Goal: Task Accomplishment & Management: Complete application form

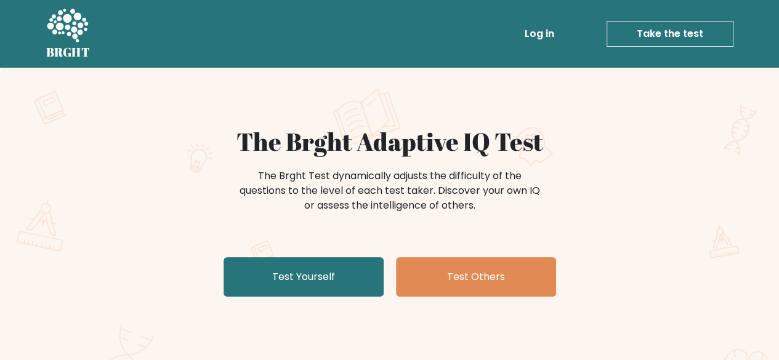
click at [542, 32] on link "Log in" at bounding box center [538, 34] width 39 height 25
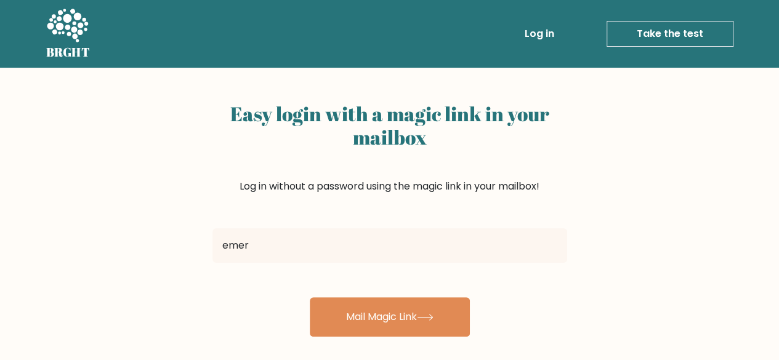
type input "emeryshainelopez@yahoo.com"
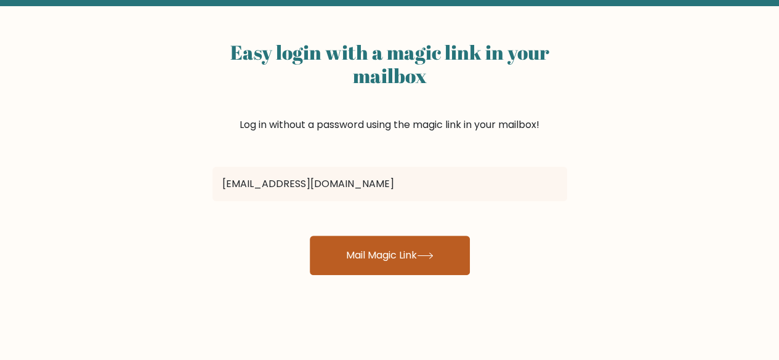
click at [421, 259] on button "Mail Magic Link" at bounding box center [390, 255] width 160 height 39
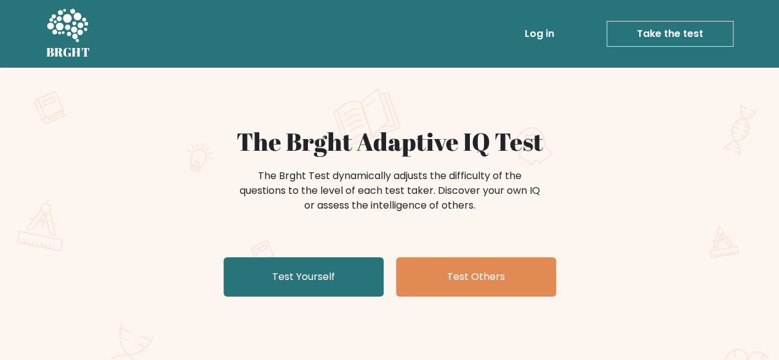
click at [653, 34] on link "Take the test" at bounding box center [669, 34] width 127 height 26
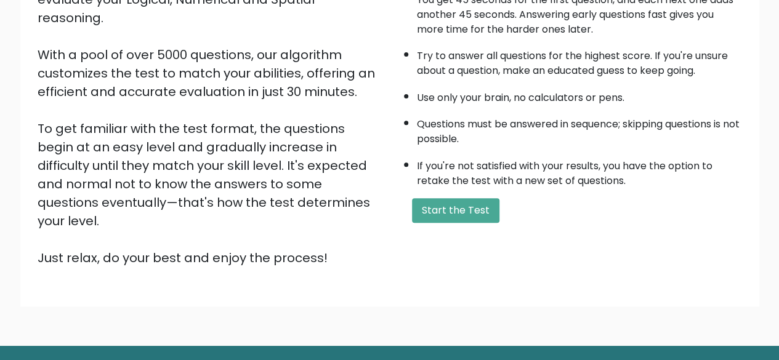
scroll to position [203, 0]
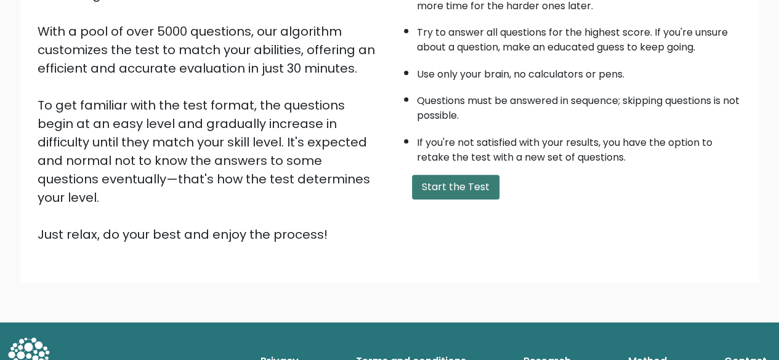
click at [467, 183] on button "Start the Test" at bounding box center [455, 187] width 87 height 25
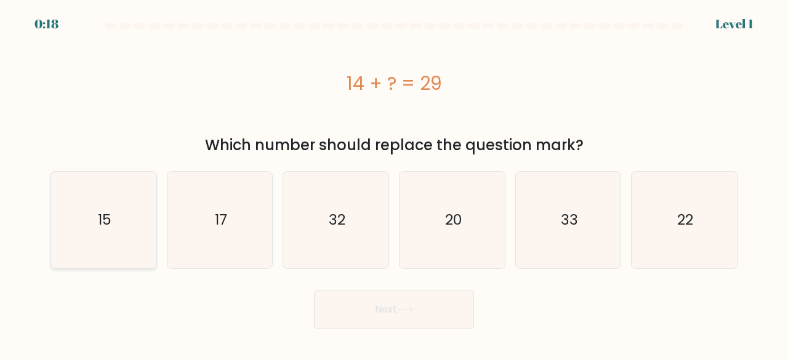
click at [125, 218] on icon "15" at bounding box center [103, 220] width 97 height 97
click at [394, 183] on input "a. 15" at bounding box center [394, 181] width 1 height 3
radio input "true"
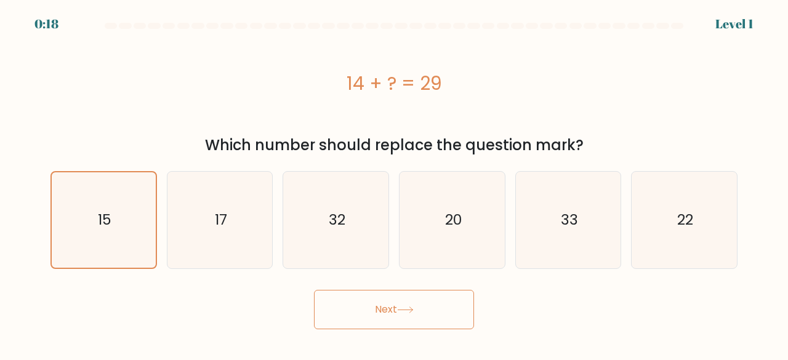
click at [423, 312] on button "Next" at bounding box center [394, 309] width 160 height 39
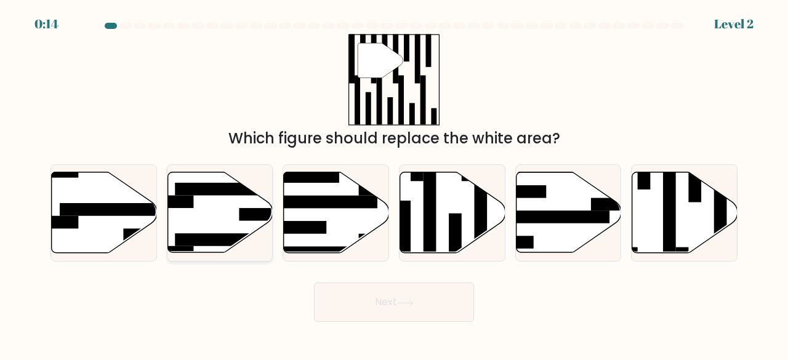
click at [242, 220] on rect at bounding box center [264, 215] width 51 height 13
click at [394, 183] on input "b." at bounding box center [394, 181] width 1 height 3
radio input "true"
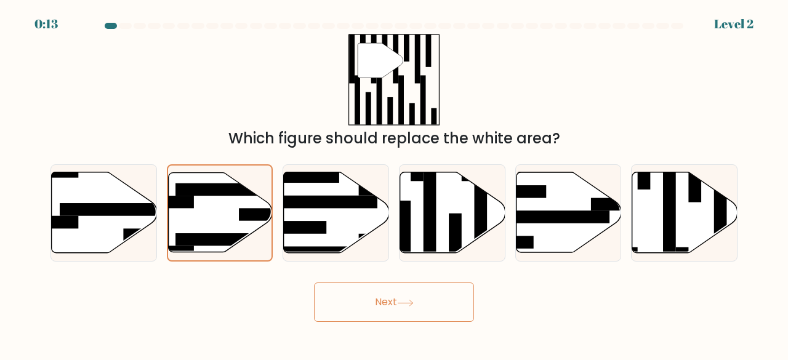
click at [306, 287] on div "Next" at bounding box center [394, 299] width 702 height 46
click at [303, 288] on div "Next" at bounding box center [394, 299] width 702 height 46
click at [346, 300] on button "Next" at bounding box center [394, 301] width 160 height 39
click at [384, 303] on button "Next" at bounding box center [394, 301] width 160 height 39
click at [430, 296] on button "Next" at bounding box center [394, 301] width 160 height 39
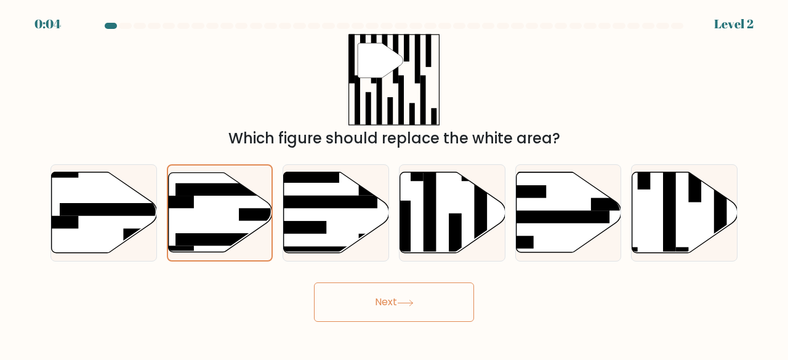
click at [406, 303] on icon at bounding box center [405, 303] width 17 height 7
click at [259, 231] on icon at bounding box center [220, 212] width 104 height 81
click at [394, 183] on input "b." at bounding box center [394, 181] width 1 height 3
click at [371, 310] on button "Next" at bounding box center [394, 301] width 160 height 39
click at [345, 222] on icon at bounding box center [336, 212] width 105 height 81
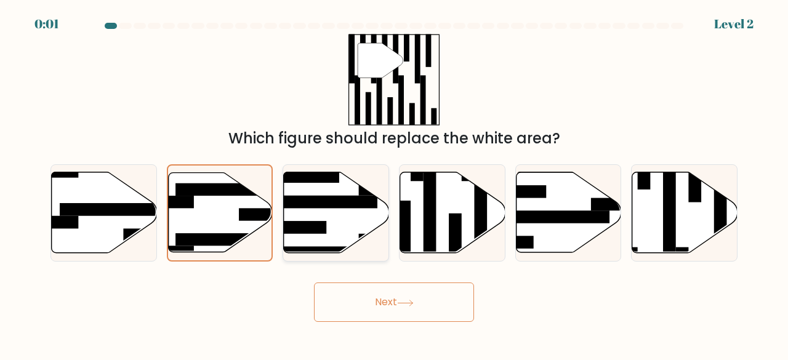
click at [394, 183] on input "c." at bounding box center [394, 181] width 1 height 3
radio input "true"
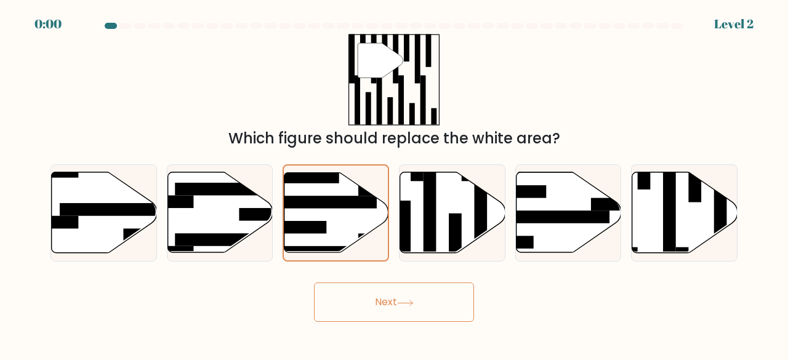
click at [364, 307] on button "Next" at bounding box center [394, 301] width 160 height 39
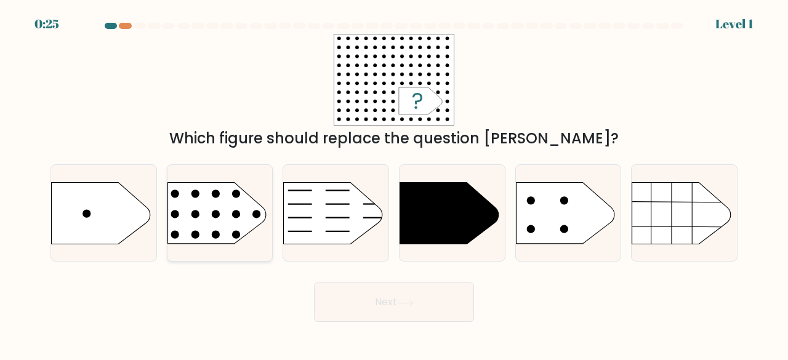
click at [231, 217] on rect at bounding box center [156, 165] width 273 height 208
click at [394, 183] on input "b." at bounding box center [394, 181] width 1 height 3
radio input "true"
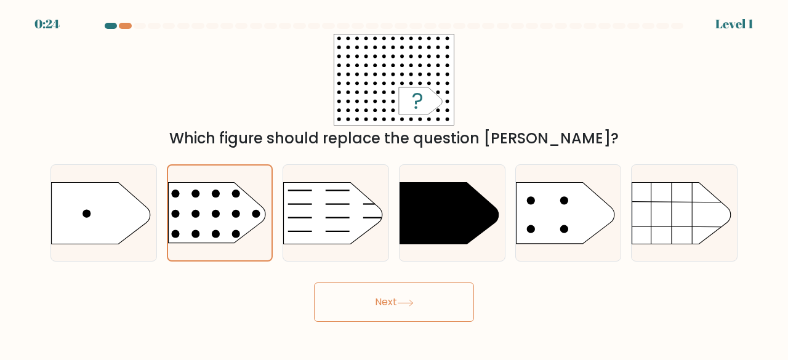
click at [368, 303] on button "Next" at bounding box center [394, 301] width 160 height 39
click at [412, 301] on icon at bounding box center [405, 303] width 17 height 7
click at [230, 209] on rect at bounding box center [157, 166] width 270 height 206
click at [394, 183] on input "b." at bounding box center [394, 181] width 1 height 3
click at [403, 303] on icon at bounding box center [405, 303] width 17 height 7
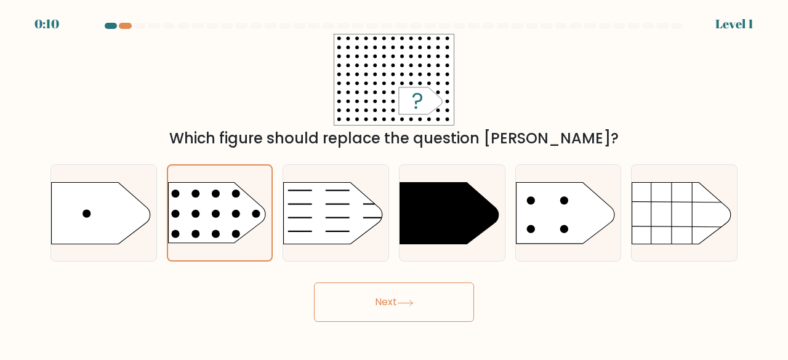
click at [404, 302] on icon at bounding box center [405, 303] width 17 height 7
click at [403, 301] on icon at bounding box center [405, 303] width 17 height 7
click at [402, 298] on button "Next" at bounding box center [394, 301] width 160 height 39
click at [396, 287] on button "Next" at bounding box center [394, 301] width 160 height 39
click at [402, 314] on button "Next" at bounding box center [394, 301] width 160 height 39
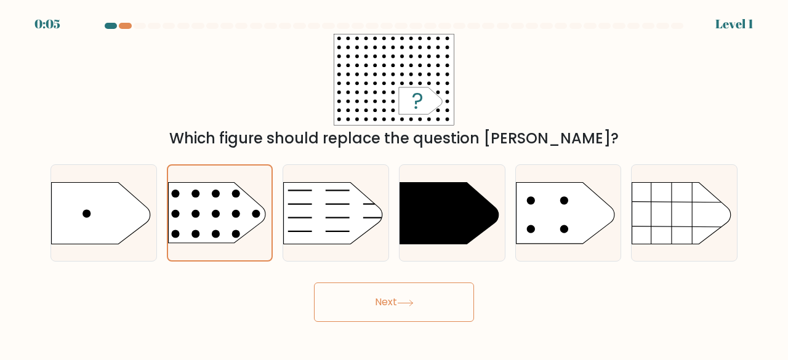
click at [404, 311] on button "Next" at bounding box center [394, 301] width 160 height 39
click at [405, 311] on button "Next" at bounding box center [394, 301] width 160 height 39
click at [435, 225] on icon at bounding box center [449, 213] width 98 height 62
click at [394, 183] on input "d." at bounding box center [394, 181] width 1 height 3
radio input "true"
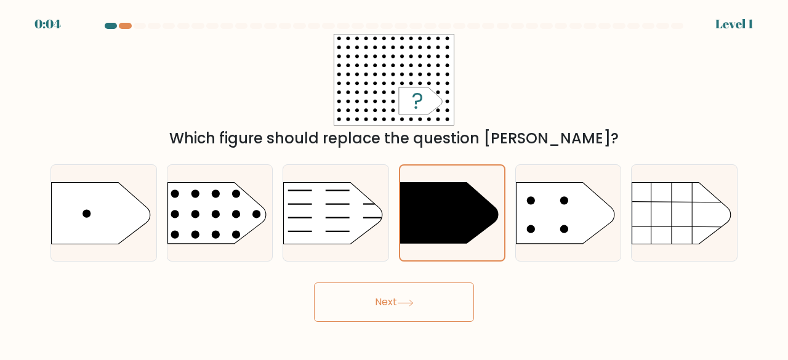
click at [412, 306] on button "Next" at bounding box center [394, 301] width 160 height 39
click at [223, 211] on rect at bounding box center [156, 165] width 273 height 208
click at [394, 183] on input "b." at bounding box center [394, 181] width 1 height 3
radio input "true"
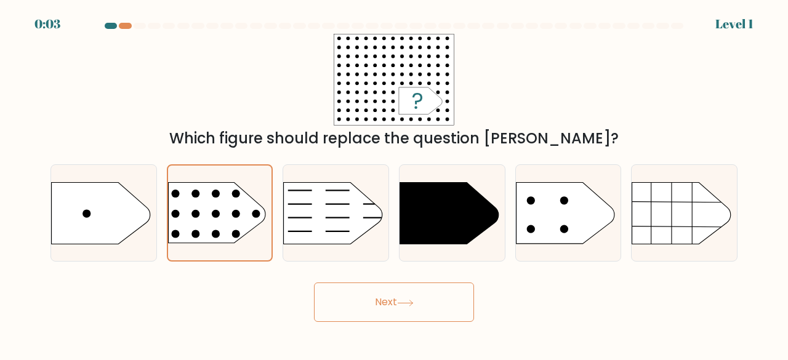
click at [405, 307] on button "Next" at bounding box center [394, 301] width 160 height 39
click at [404, 305] on icon at bounding box center [405, 303] width 17 height 7
click at [404, 304] on icon at bounding box center [405, 303] width 17 height 7
click at [404, 303] on icon at bounding box center [405, 303] width 17 height 7
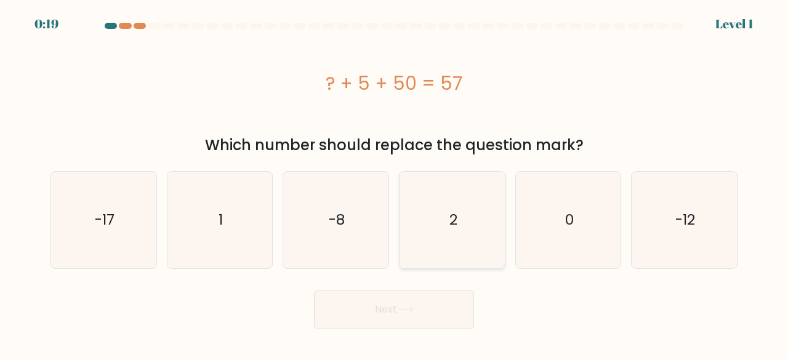
click at [450, 204] on icon "2" at bounding box center [452, 220] width 97 height 97
click at [394, 183] on input "d. 2" at bounding box center [394, 181] width 1 height 3
radio input "true"
click at [412, 308] on icon at bounding box center [405, 310] width 15 height 6
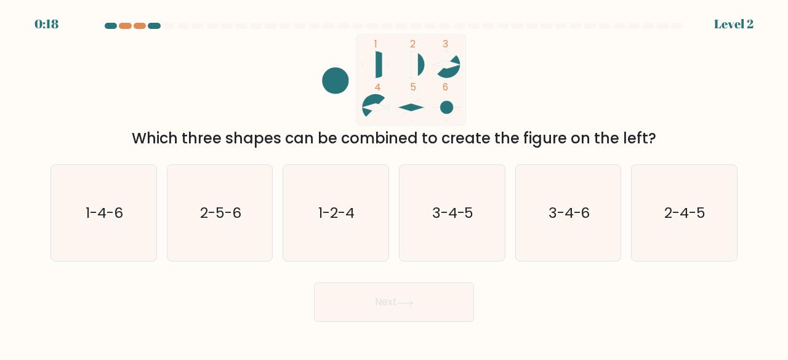
click at [410, 308] on button "Next" at bounding box center [394, 301] width 160 height 39
click at [212, 226] on icon "2-5-6" at bounding box center [220, 213] width 97 height 97
click at [394, 183] on input "b. 2-5-6" at bounding box center [394, 181] width 1 height 3
radio input "true"
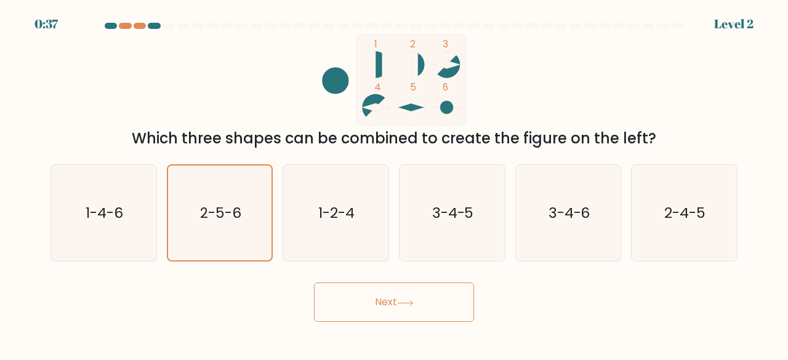
click at [412, 302] on icon at bounding box center [405, 303] width 17 height 7
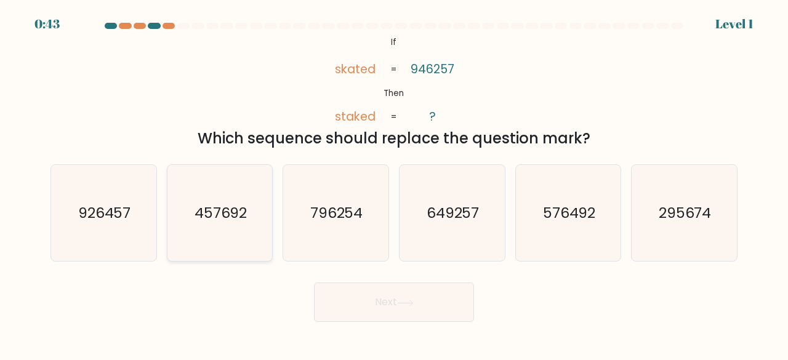
drag, startPoint x: 126, startPoint y: 215, endPoint x: 168, endPoint y: 211, distance: 42.6
click at [126, 215] on text "926457" at bounding box center [104, 212] width 53 height 20
click at [394, 183] on input "a. 926457" at bounding box center [394, 181] width 1 height 3
radio input "true"
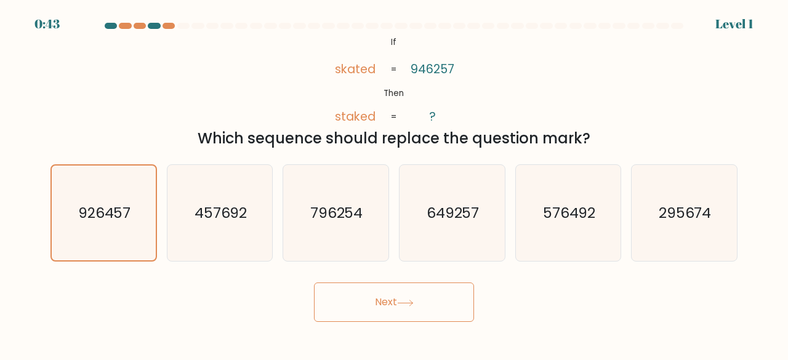
click at [412, 302] on icon at bounding box center [405, 303] width 15 height 6
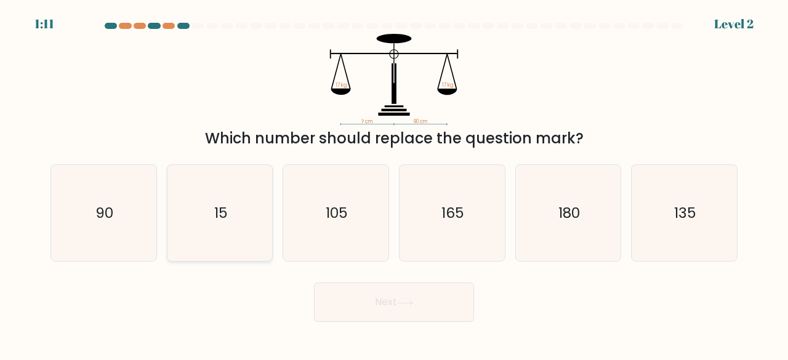
click at [244, 215] on icon "15" at bounding box center [220, 213] width 97 height 97
click at [394, 183] on input "b. 15" at bounding box center [394, 181] width 1 height 3
radio input "true"
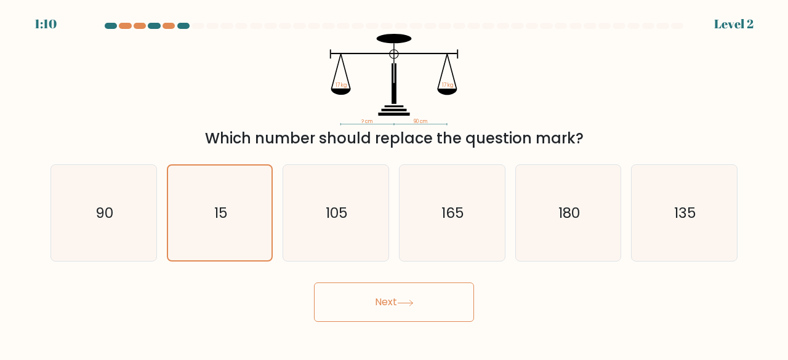
click at [405, 298] on button "Next" at bounding box center [394, 301] width 160 height 39
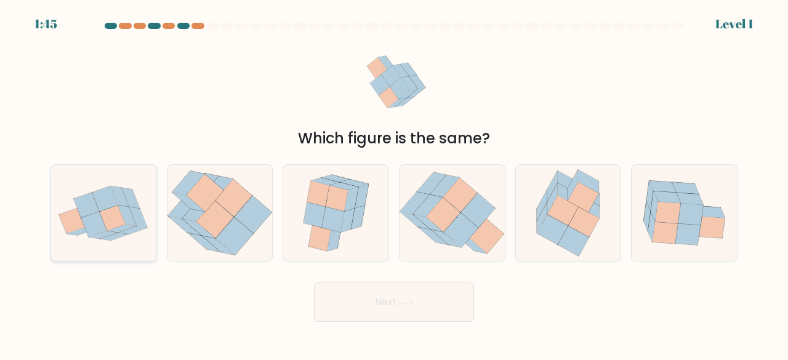
click at [90, 204] on icon at bounding box center [87, 205] width 26 height 25
click at [394, 183] on input "a." at bounding box center [394, 181] width 1 height 3
radio input "true"
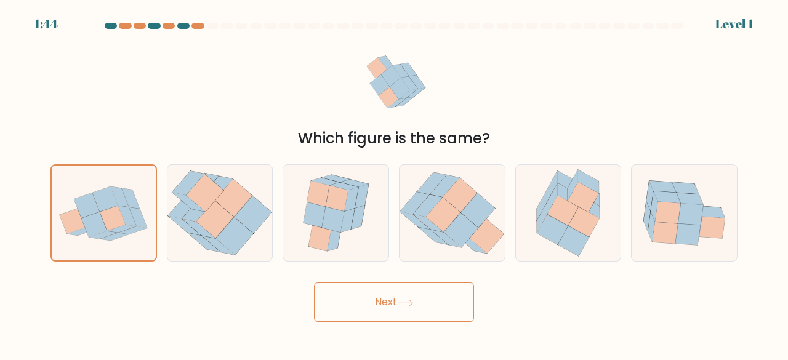
click at [404, 296] on button "Next" at bounding box center [394, 301] width 160 height 39
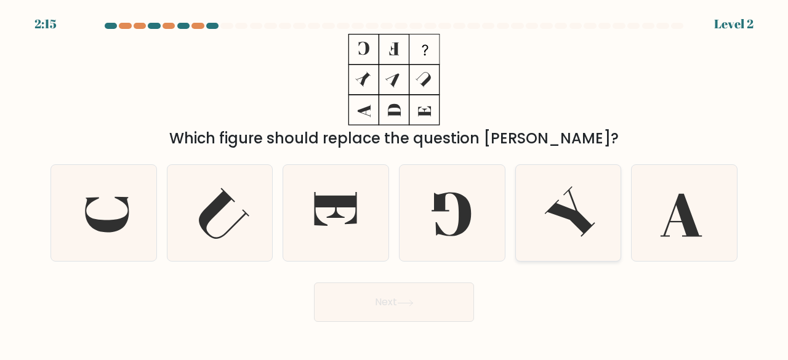
click at [555, 213] on icon at bounding box center [570, 211] width 50 height 50
click at [394, 183] on input "e." at bounding box center [394, 181] width 1 height 3
radio input "true"
click at [385, 302] on button "Next" at bounding box center [394, 301] width 160 height 39
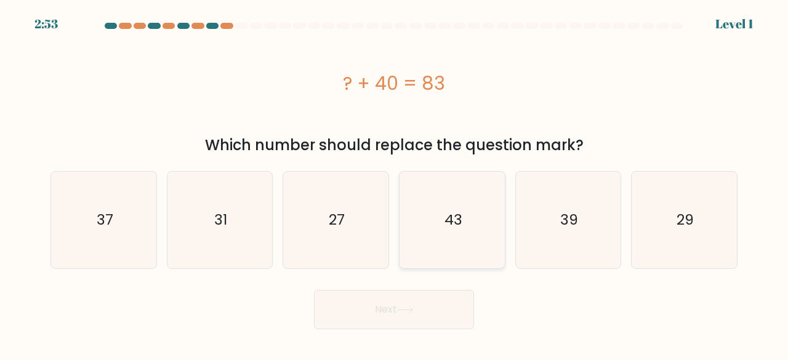
click at [449, 222] on text "43" at bounding box center [453, 220] width 18 height 20
click at [394, 183] on input "d. 43" at bounding box center [394, 181] width 1 height 3
radio input "true"
click at [399, 315] on button "Next" at bounding box center [394, 309] width 160 height 39
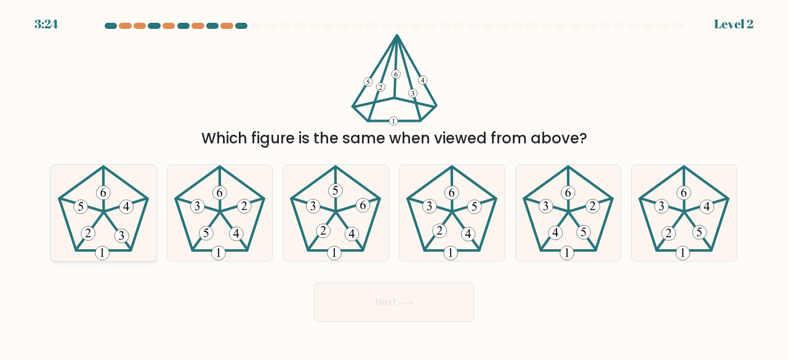
click at [113, 214] on icon at bounding box center [103, 213] width 97 height 97
click at [394, 183] on input "a." at bounding box center [394, 181] width 1 height 3
radio input "true"
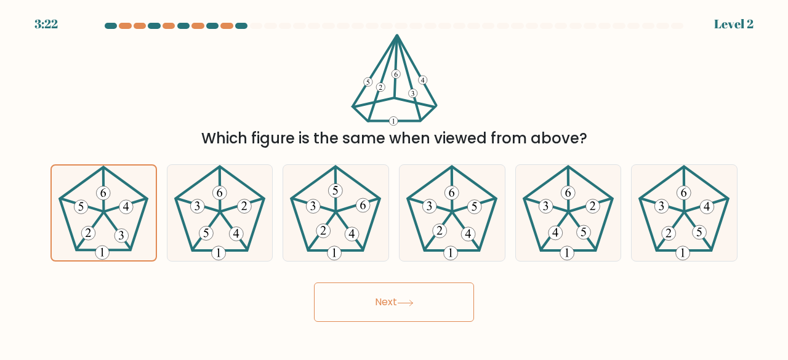
click at [408, 300] on icon at bounding box center [405, 303] width 17 height 7
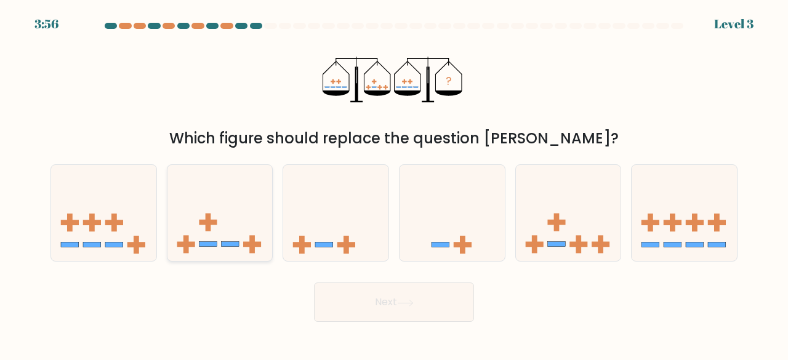
click at [230, 219] on icon at bounding box center [219, 212] width 105 height 87
click at [394, 183] on input "b." at bounding box center [394, 181] width 1 height 3
radio input "true"
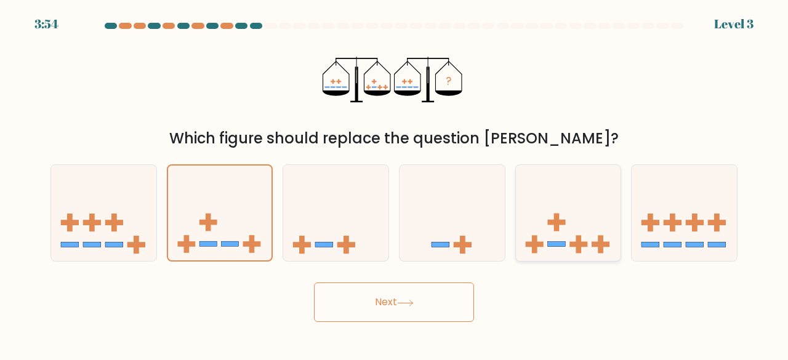
click at [543, 216] on icon at bounding box center [568, 212] width 105 height 87
click at [394, 183] on input "e." at bounding box center [394, 181] width 1 height 3
radio input "true"
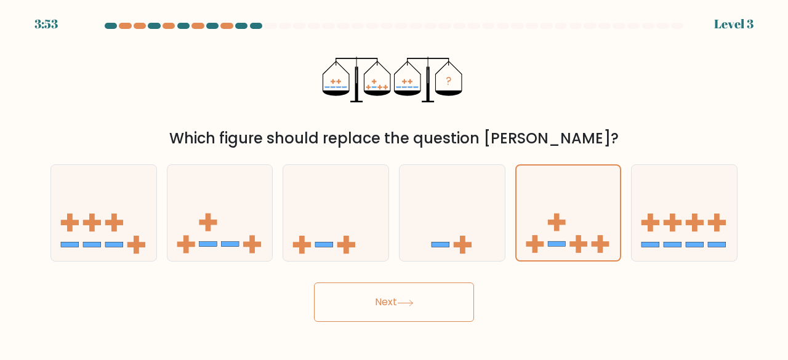
click at [409, 298] on button "Next" at bounding box center [394, 301] width 160 height 39
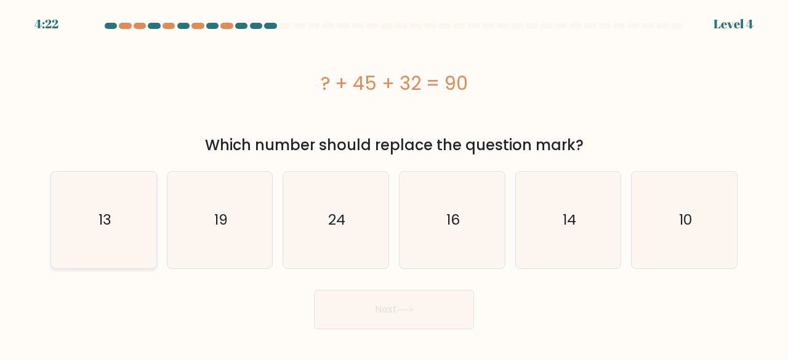
click at [151, 212] on div "13" at bounding box center [103, 220] width 106 height 98
click at [394, 183] on input "a. 13" at bounding box center [394, 181] width 1 height 3
radio input "true"
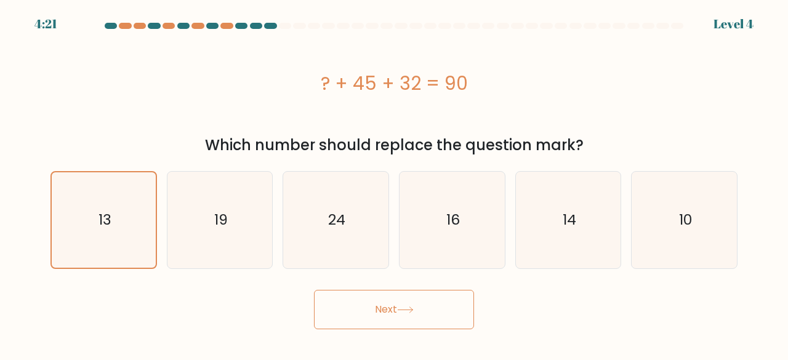
click at [402, 303] on button "Next" at bounding box center [394, 309] width 160 height 39
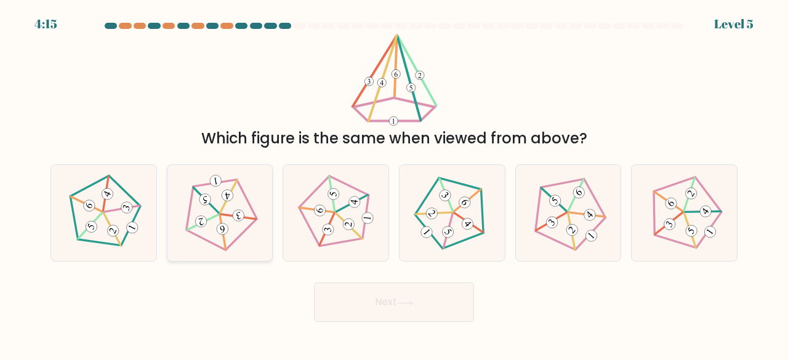
click at [234, 196] on icon at bounding box center [219, 212] width 77 height 77
click at [394, 183] on input "b." at bounding box center [394, 181] width 1 height 3
radio input "true"
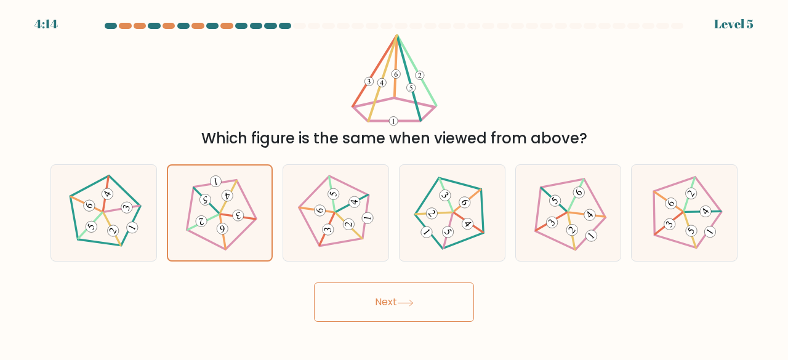
click at [414, 301] on icon at bounding box center [405, 303] width 17 height 7
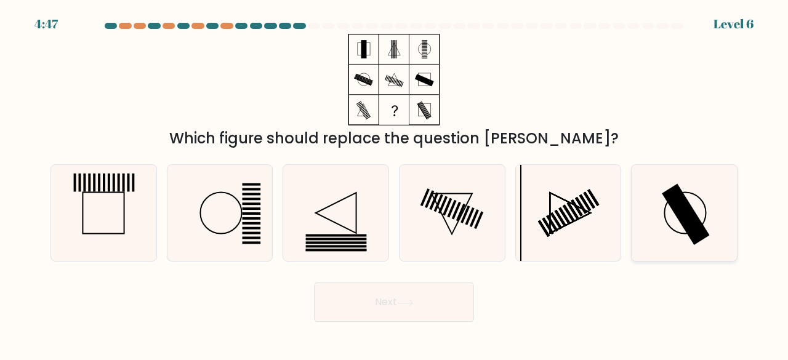
click at [676, 204] on rect at bounding box center [686, 215] width 48 height 62
click at [394, 183] on input "f." at bounding box center [394, 181] width 1 height 3
radio input "true"
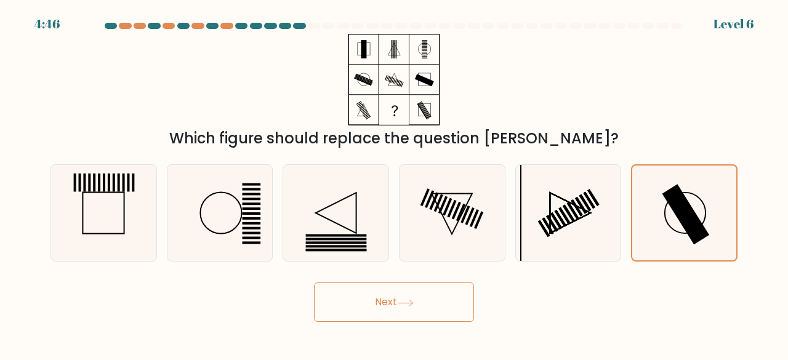
click at [414, 303] on icon at bounding box center [405, 303] width 17 height 7
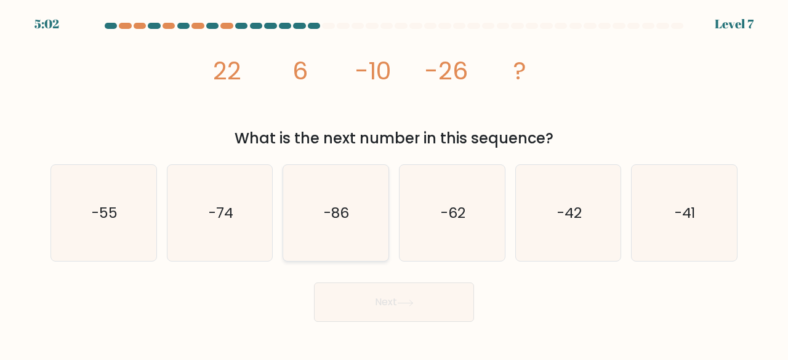
click at [358, 220] on icon "-86" at bounding box center [335, 213] width 97 height 97
click at [394, 183] on input "c. -86" at bounding box center [394, 181] width 1 height 3
radio input "true"
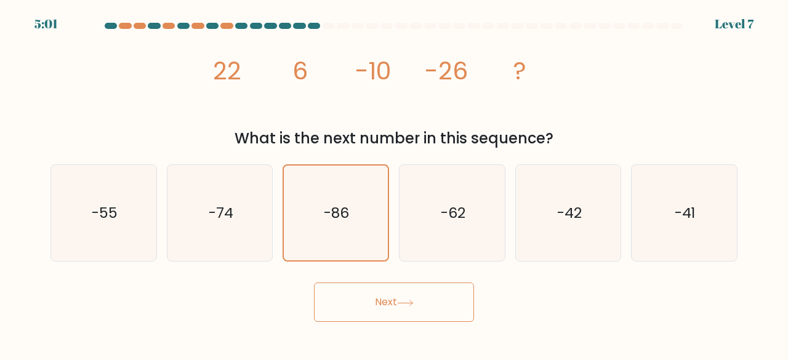
click at [414, 305] on icon at bounding box center [405, 303] width 17 height 7
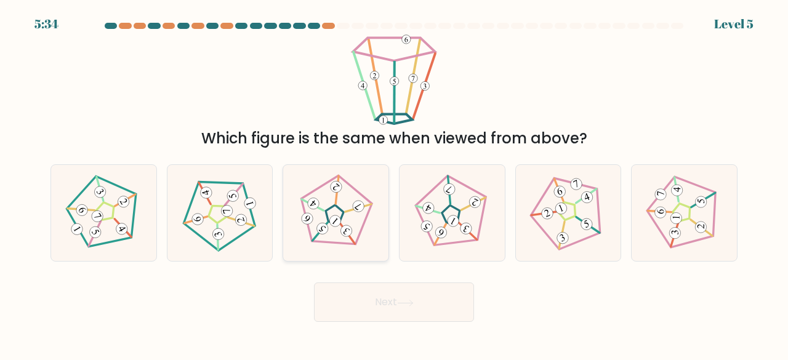
click at [338, 214] on icon at bounding box center [335, 212] width 77 height 77
click at [394, 183] on input "c." at bounding box center [394, 181] width 1 height 3
radio input "true"
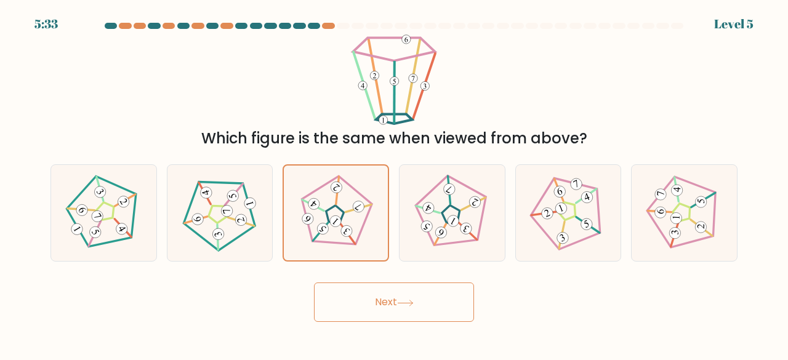
click at [405, 302] on icon at bounding box center [405, 303] width 15 height 6
click at [382, 296] on button "Next" at bounding box center [394, 301] width 160 height 39
click at [409, 303] on icon at bounding box center [405, 303] width 15 height 6
click at [401, 294] on button "Next" at bounding box center [394, 301] width 160 height 39
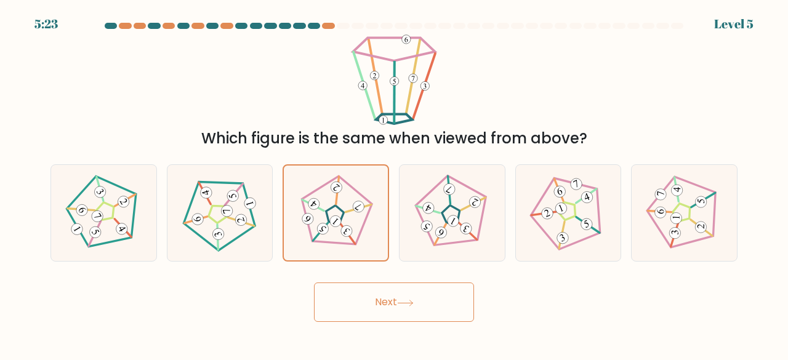
click at [401, 294] on button "Next" at bounding box center [394, 301] width 160 height 39
click at [398, 304] on button "Next" at bounding box center [394, 301] width 160 height 39
click at [452, 290] on button "Next" at bounding box center [394, 301] width 160 height 39
click at [414, 303] on icon at bounding box center [405, 303] width 17 height 7
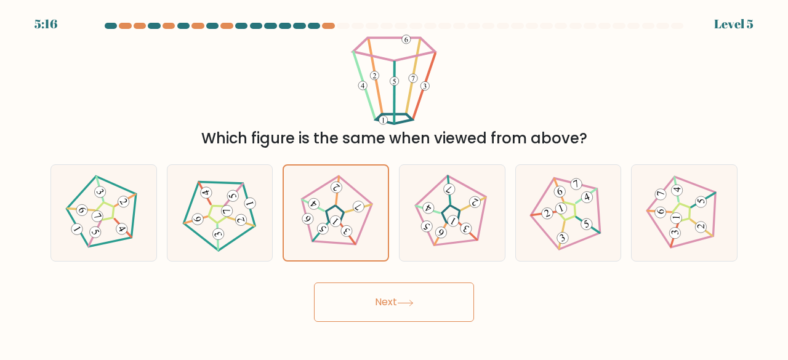
click at [390, 302] on button "Next" at bounding box center [394, 301] width 160 height 39
click at [391, 302] on button "Next" at bounding box center [394, 301] width 160 height 39
click at [391, 301] on button "Next" at bounding box center [394, 301] width 160 height 39
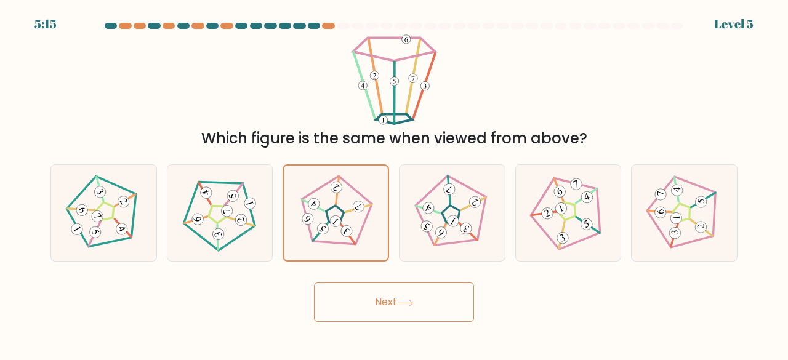
click at [393, 300] on button "Next" at bounding box center [394, 301] width 160 height 39
click at [410, 300] on icon at bounding box center [405, 303] width 17 height 7
click at [411, 300] on icon at bounding box center [405, 303] width 17 height 7
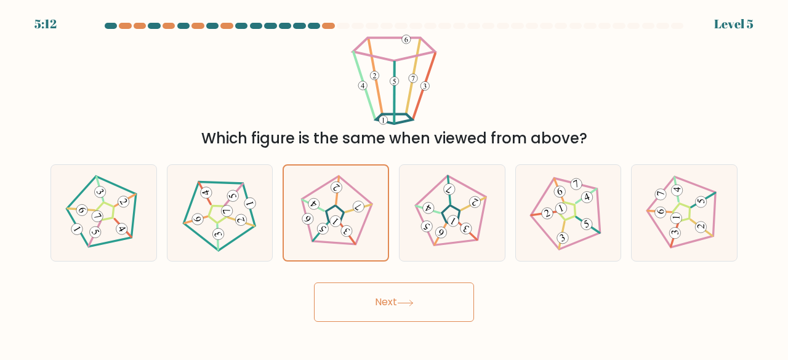
click at [367, 321] on button "Next" at bounding box center [394, 301] width 160 height 39
click at [368, 321] on button "Next" at bounding box center [394, 301] width 160 height 39
click at [398, 300] on button "Next" at bounding box center [394, 301] width 160 height 39
click at [421, 234] on icon at bounding box center [452, 212] width 77 height 77
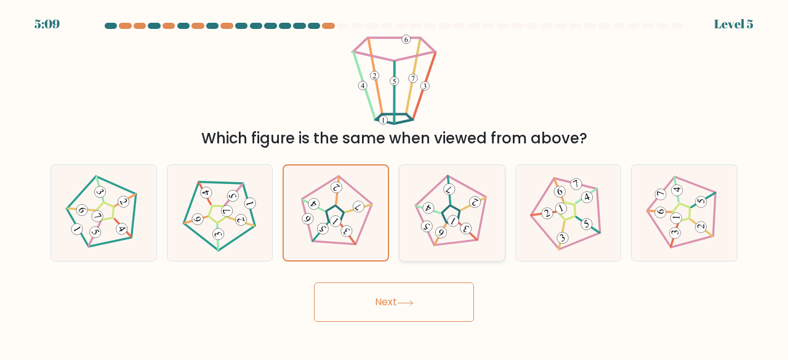
click at [394, 183] on input "d." at bounding box center [394, 181] width 1 height 3
radio input "true"
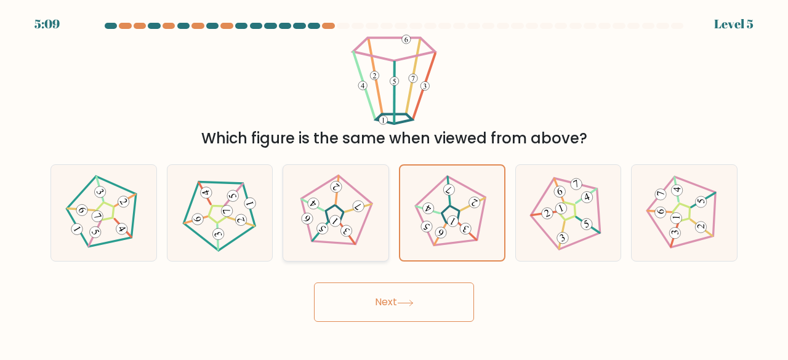
click at [357, 231] on icon at bounding box center [335, 212] width 77 height 77
click at [394, 183] on input "c." at bounding box center [394, 181] width 1 height 3
radio input "true"
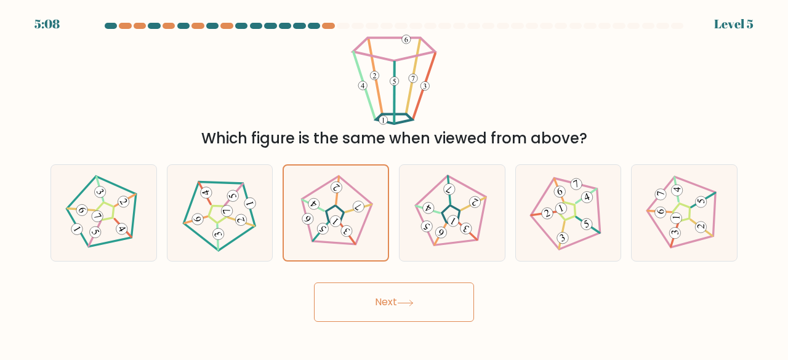
click at [412, 306] on icon at bounding box center [405, 303] width 17 height 7
click at [411, 305] on icon at bounding box center [405, 303] width 17 height 7
drag, startPoint x: 408, startPoint y: 302, endPoint x: 396, endPoint y: 300, distance: 11.9
click at [407, 302] on icon at bounding box center [405, 303] width 17 height 7
click at [391, 301] on button "Next" at bounding box center [394, 301] width 160 height 39
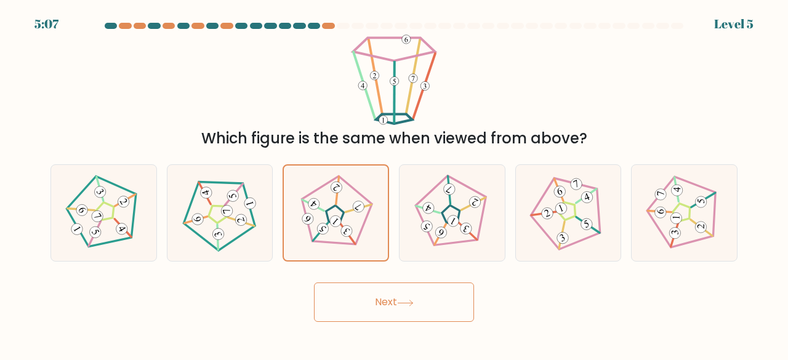
click at [391, 300] on button "Next" at bounding box center [394, 301] width 160 height 39
click at [393, 294] on button "Next" at bounding box center [394, 301] width 160 height 39
click at [553, 216] on icon at bounding box center [567, 212] width 77 height 77
click at [394, 183] on input "e." at bounding box center [394, 181] width 1 height 3
radio input "true"
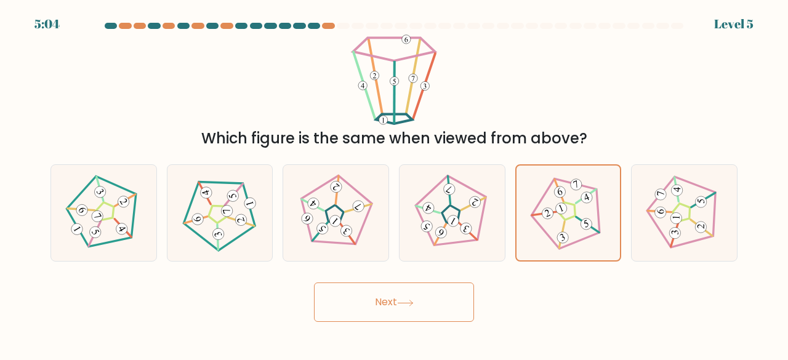
click at [391, 214] on div "c." at bounding box center [336, 213] width 116 height 98
click at [404, 311] on button "Next" at bounding box center [394, 301] width 160 height 39
click at [402, 300] on icon at bounding box center [405, 303] width 17 height 7
drag, startPoint x: 402, startPoint y: 299, endPoint x: 401, endPoint y: 292, distance: 7.4
click at [402, 298] on button "Next" at bounding box center [394, 301] width 160 height 39
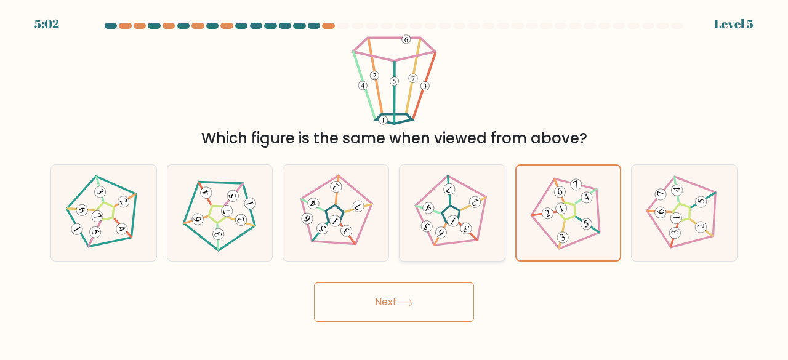
click at [414, 247] on icon at bounding box center [452, 212] width 77 height 77
click at [394, 183] on input "d." at bounding box center [394, 181] width 1 height 3
radio input "true"
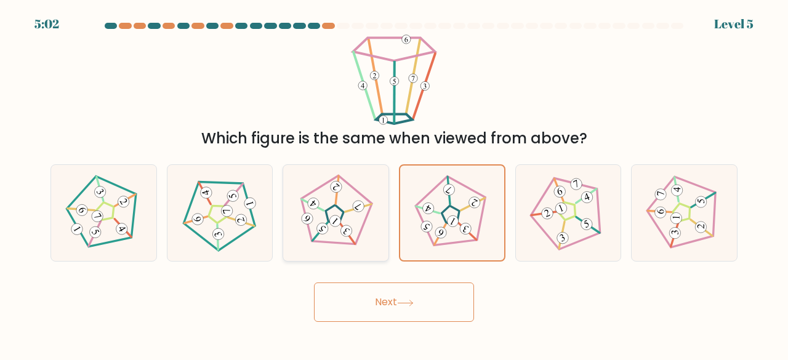
click at [370, 230] on icon at bounding box center [335, 212] width 77 height 77
click at [394, 183] on input "c." at bounding box center [394, 181] width 1 height 3
radio input "true"
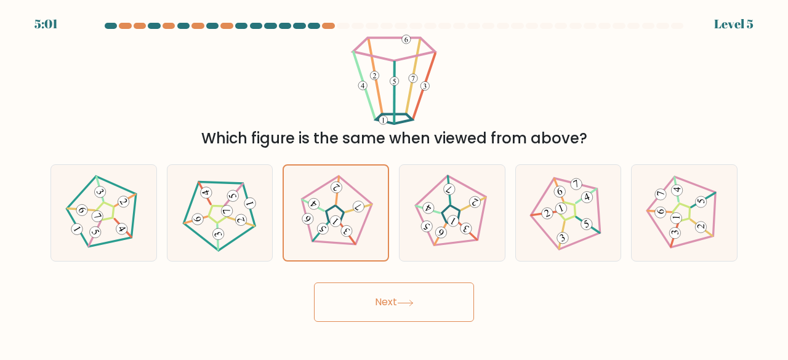
click at [391, 299] on button "Next" at bounding box center [394, 301] width 160 height 39
click at [393, 299] on button "Next" at bounding box center [394, 301] width 160 height 39
click at [394, 298] on button "Next" at bounding box center [394, 301] width 160 height 39
click at [449, 173] on div at bounding box center [452, 213] width 106 height 98
click at [394, 180] on input "d." at bounding box center [394, 181] width 1 height 3
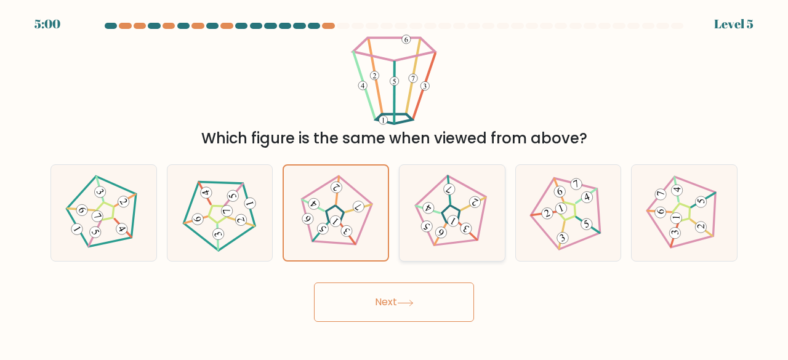
radio input "true"
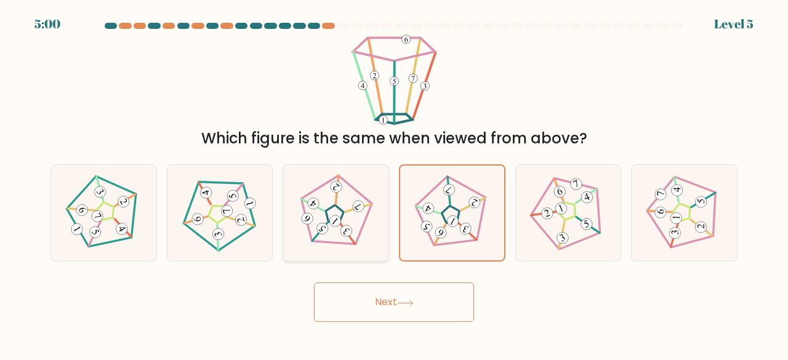
click at [359, 206] on 797 at bounding box center [358, 207] width 16 height 16
click at [394, 183] on input "c." at bounding box center [394, 181] width 1 height 3
radio input "true"
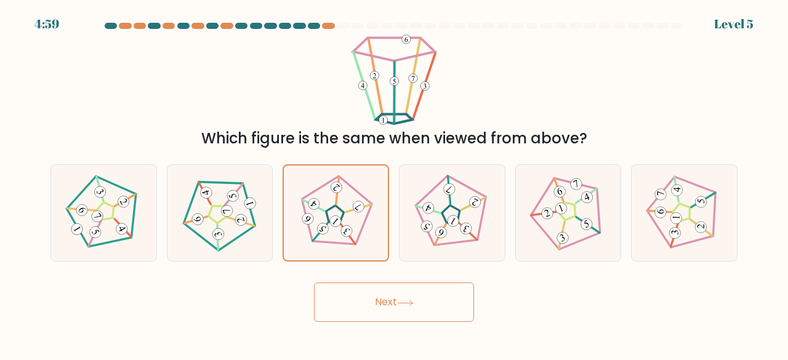
click at [396, 307] on button "Next" at bounding box center [394, 301] width 160 height 39
click at [396, 305] on button "Next" at bounding box center [394, 301] width 160 height 39
click at [398, 305] on button "Next" at bounding box center [394, 301] width 160 height 39
click at [398, 304] on button "Next" at bounding box center [394, 301] width 160 height 39
click at [418, 225] on icon at bounding box center [452, 212] width 77 height 77
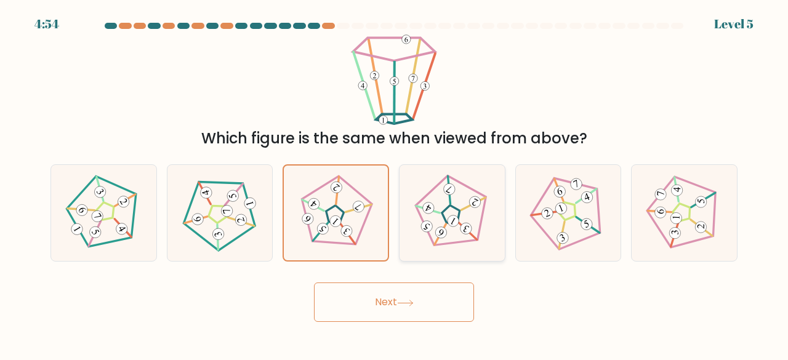
click at [394, 183] on input "d." at bounding box center [394, 181] width 1 height 3
radio input "true"
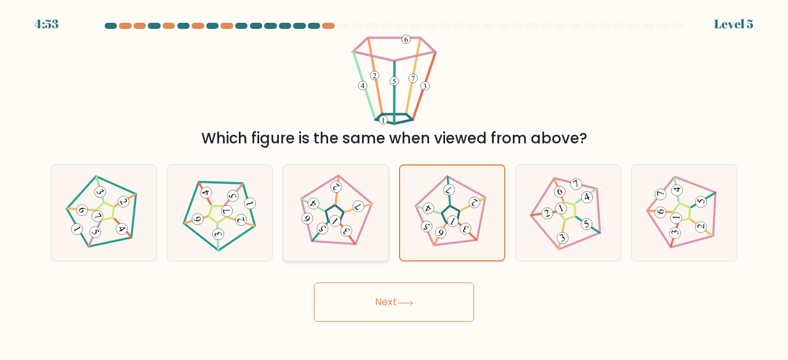
drag, startPoint x: 358, startPoint y: 217, endPoint x: 366, endPoint y: 216, distance: 8.1
click at [358, 218] on icon at bounding box center [335, 212] width 77 height 77
click at [394, 183] on input "c." at bounding box center [394, 181] width 1 height 3
radio input "true"
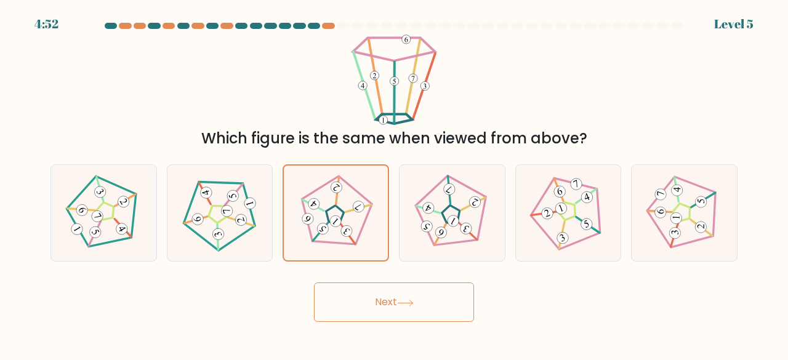
click at [402, 302] on icon at bounding box center [405, 303] width 15 height 6
click at [441, 230] on icon at bounding box center [440, 233] width 7 height 8
click at [394, 183] on input "d." at bounding box center [394, 181] width 1 height 3
radio input "true"
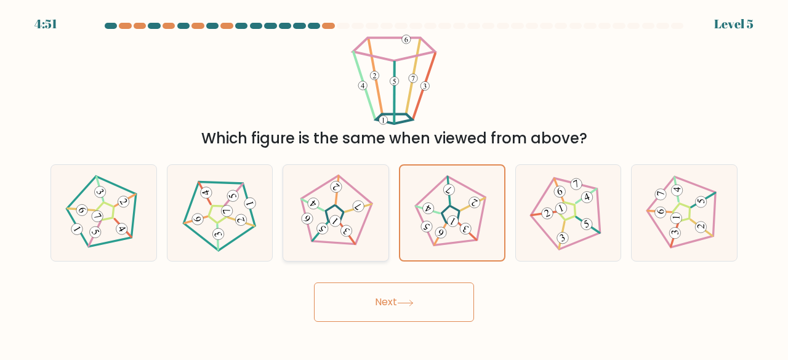
click at [348, 215] on icon at bounding box center [335, 212] width 77 height 77
click at [394, 183] on input "c." at bounding box center [394, 181] width 1 height 3
radio input "true"
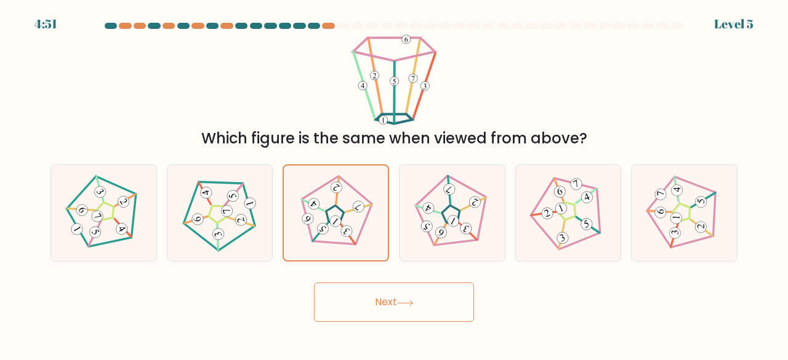
click at [405, 305] on icon at bounding box center [405, 303] width 17 height 7
click at [433, 227] on icon at bounding box center [452, 212] width 77 height 77
click at [394, 183] on input "d." at bounding box center [394, 181] width 1 height 3
radio input "true"
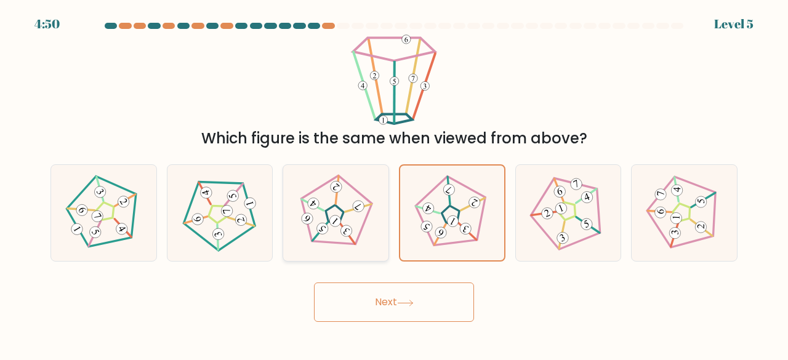
click at [345, 231] on g at bounding box center [334, 215] width 98 height 97
click at [394, 183] on input "c." at bounding box center [394, 181] width 1 height 3
radio input "true"
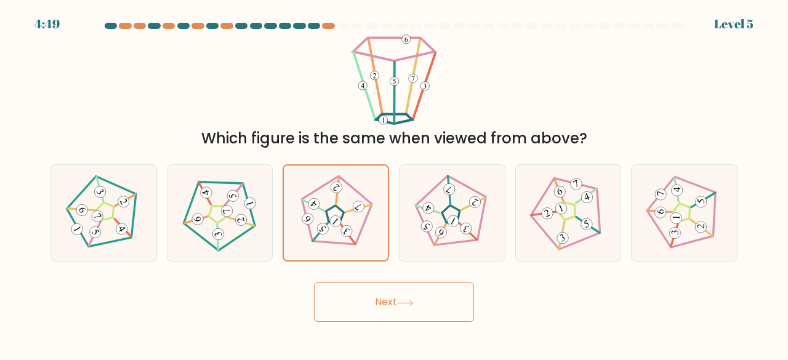
drag, startPoint x: 423, startPoint y: 238, endPoint x: 403, endPoint y: 287, distance: 53.0
click at [422, 242] on icon at bounding box center [452, 212] width 77 height 77
click at [394, 183] on input "d." at bounding box center [394, 181] width 1 height 3
radio input "true"
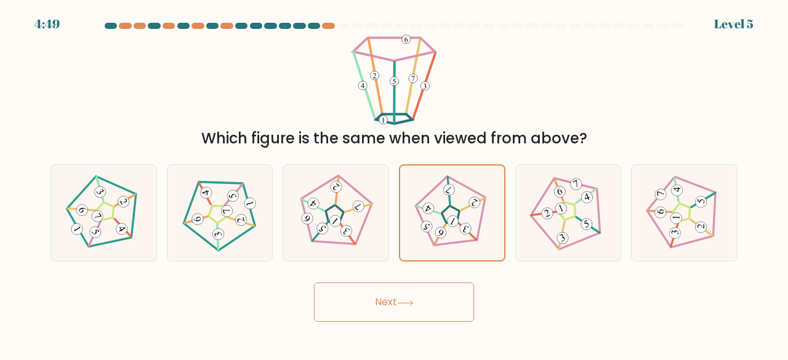
click at [405, 298] on button "Next" at bounding box center [394, 301] width 160 height 39
click at [366, 222] on 141 at bounding box center [334, 215] width 98 height 97
click at [394, 183] on input "c." at bounding box center [394, 181] width 1 height 3
radio input "true"
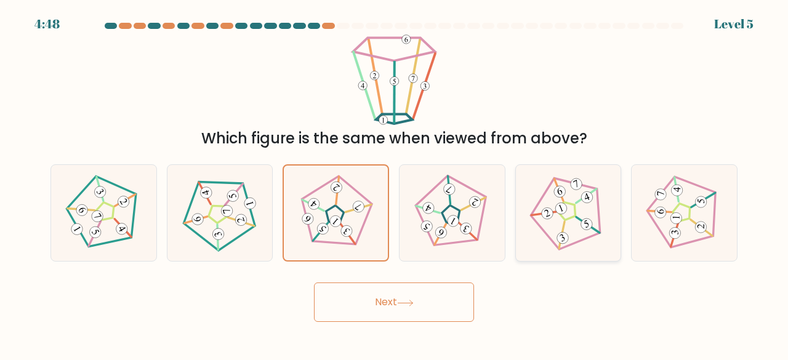
click at [591, 186] on icon at bounding box center [567, 212] width 77 height 77
click at [394, 183] on input "e." at bounding box center [394, 181] width 1 height 3
radio input "true"
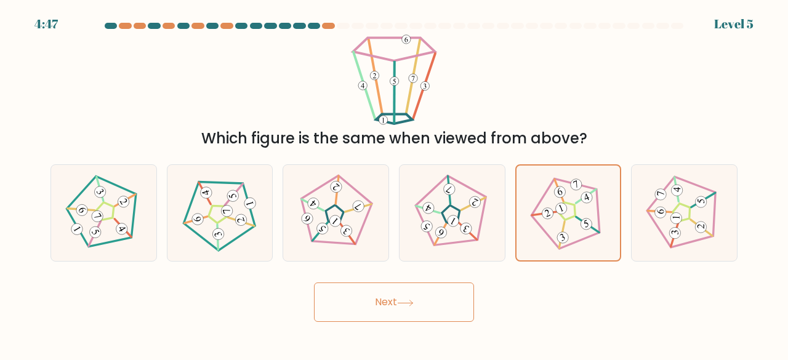
click at [389, 292] on button "Next" at bounding box center [394, 301] width 160 height 39
click at [390, 289] on button "Next" at bounding box center [394, 301] width 160 height 39
click at [371, 204] on 28 at bounding box center [358, 208] width 26 height 27
click at [394, 183] on input "c." at bounding box center [394, 181] width 1 height 3
radio input "true"
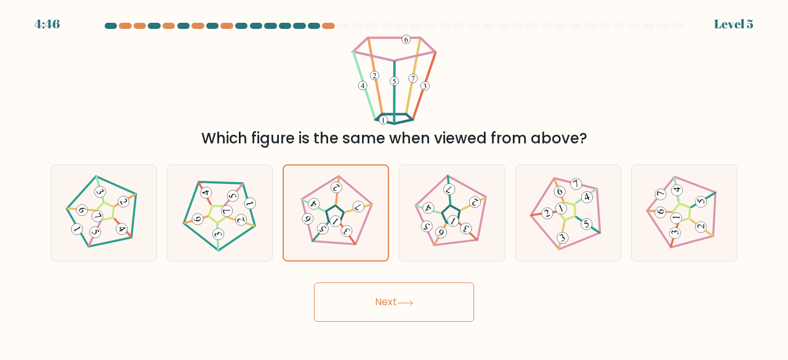
click at [402, 305] on icon at bounding box center [405, 303] width 17 height 7
click at [398, 302] on button "Next" at bounding box center [394, 301] width 160 height 39
drag, startPoint x: 398, startPoint y: 302, endPoint x: 426, endPoint y: 263, distance: 48.0
click at [414, 279] on div "Next" at bounding box center [394, 299] width 702 height 46
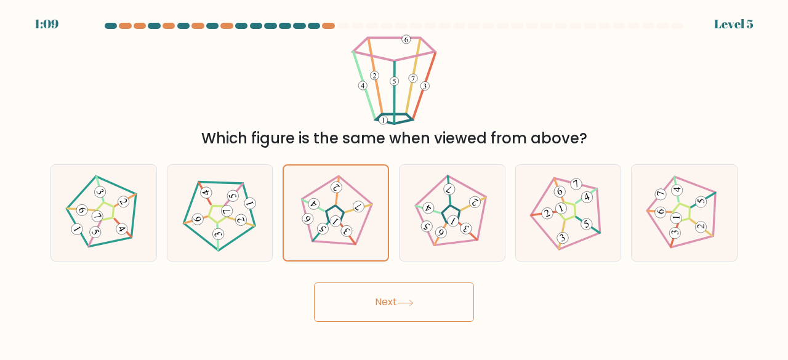
click at [413, 301] on icon at bounding box center [405, 303] width 17 height 7
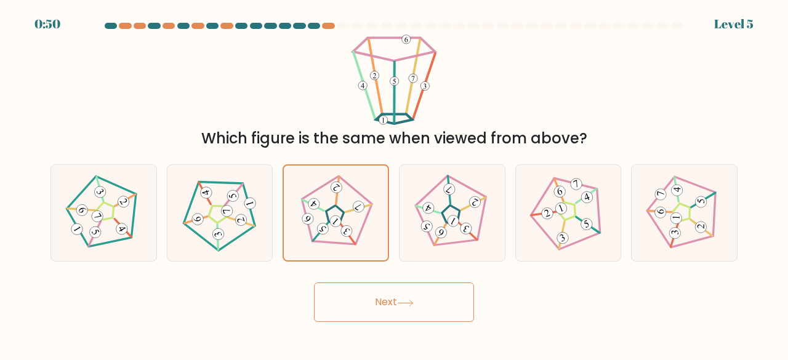
click at [413, 301] on icon at bounding box center [405, 303] width 17 height 7
click at [406, 307] on button "Next" at bounding box center [394, 301] width 160 height 39
click at [406, 305] on icon at bounding box center [405, 303] width 17 height 7
click at [406, 303] on icon at bounding box center [405, 303] width 17 height 7
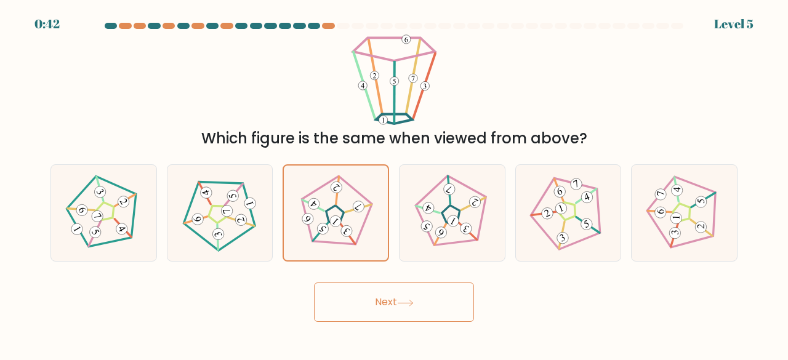
click at [406, 302] on icon at bounding box center [405, 303] width 17 height 7
click at [459, 209] on icon at bounding box center [452, 212] width 77 height 77
click at [394, 183] on input "d." at bounding box center [394, 181] width 1 height 3
radio input "true"
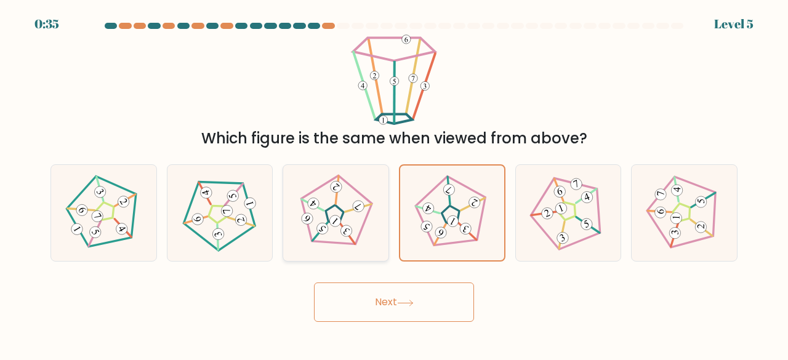
click at [352, 201] on icon at bounding box center [335, 212] width 77 height 77
click at [394, 183] on input "c." at bounding box center [394, 181] width 1 height 3
radio input "true"
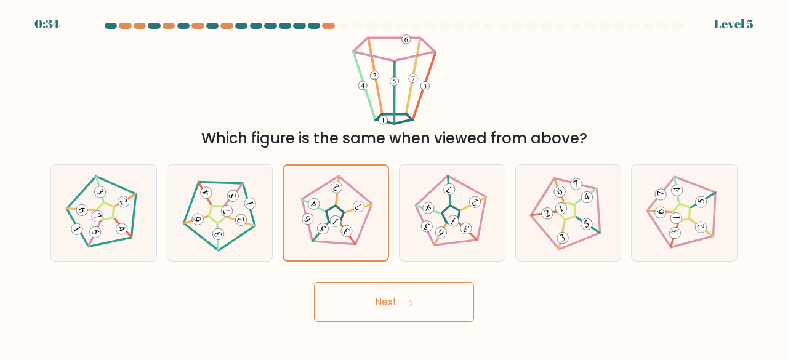
click at [398, 297] on button "Next" at bounding box center [394, 301] width 160 height 39
click at [398, 298] on button "Next" at bounding box center [394, 301] width 160 height 39
click at [396, 297] on button "Next" at bounding box center [394, 301] width 160 height 39
click at [391, 289] on button "Next" at bounding box center [394, 301] width 160 height 39
click at [388, 281] on div "Next" at bounding box center [394, 299] width 702 height 46
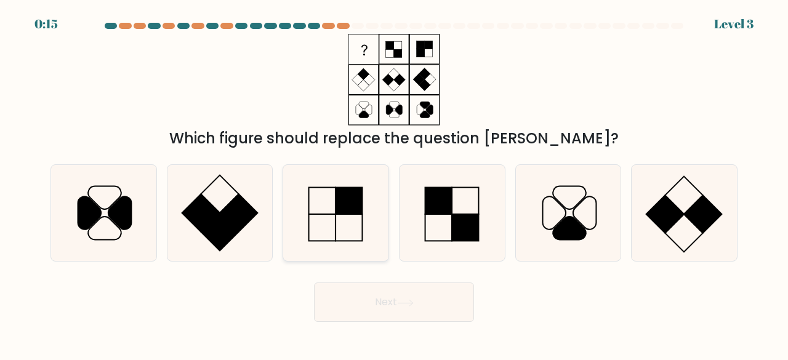
click at [342, 222] on icon at bounding box center [335, 213] width 97 height 97
click at [394, 183] on input "c." at bounding box center [394, 181] width 1 height 3
radio input "true"
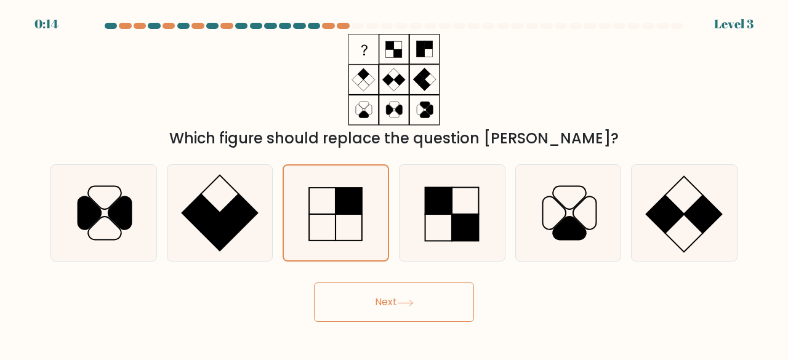
click at [414, 311] on button "Next" at bounding box center [394, 301] width 160 height 39
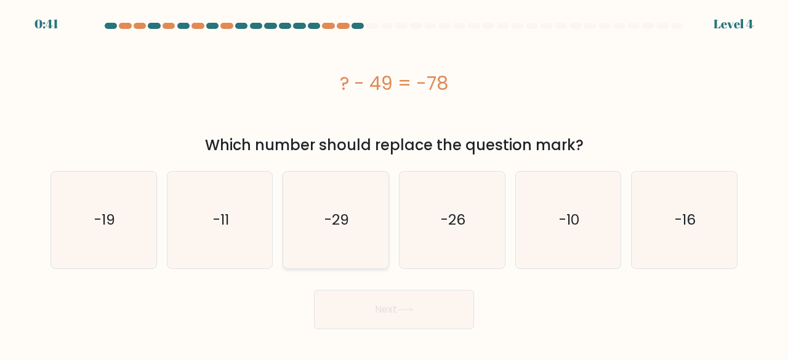
click at [358, 222] on icon "-29" at bounding box center [335, 220] width 97 height 97
click at [394, 183] on input "c. -29" at bounding box center [394, 181] width 1 height 3
radio input "true"
click at [409, 303] on button "Next" at bounding box center [394, 309] width 160 height 39
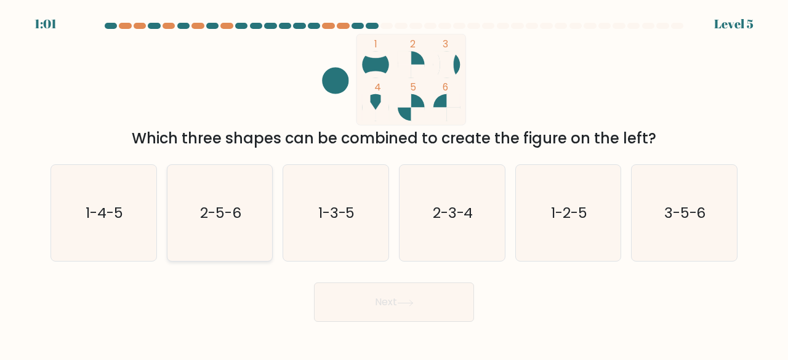
click at [220, 189] on icon "2-5-6" at bounding box center [220, 213] width 97 height 97
click at [394, 183] on input "b. 2-5-6" at bounding box center [394, 181] width 1 height 3
radio input "true"
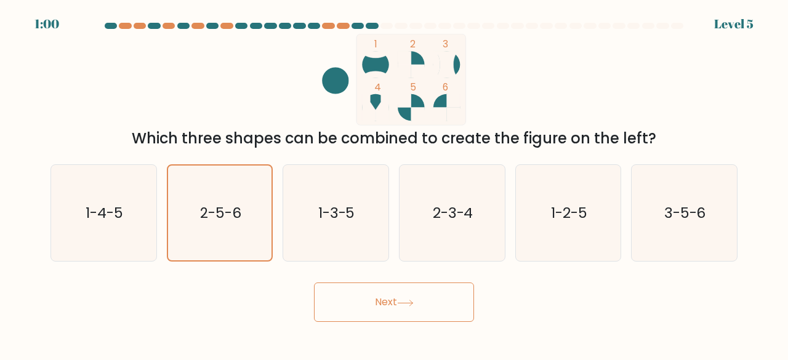
click at [411, 302] on icon at bounding box center [405, 303] width 17 height 7
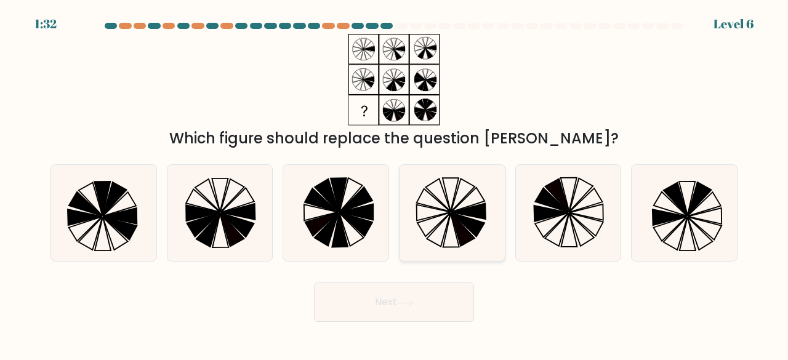
click at [467, 225] on icon at bounding box center [467, 225] width 33 height 24
click at [394, 183] on input "d." at bounding box center [394, 181] width 1 height 3
radio input "true"
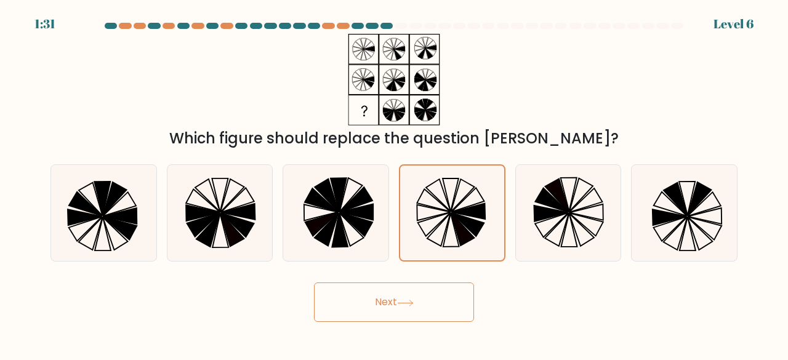
click at [417, 306] on button "Next" at bounding box center [394, 301] width 160 height 39
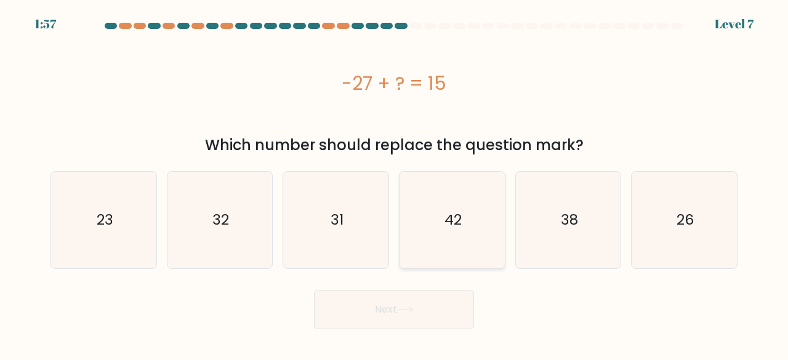
click at [470, 229] on icon "42" at bounding box center [452, 220] width 97 height 97
click at [394, 183] on input "d. 42" at bounding box center [394, 181] width 1 height 3
radio input "true"
click at [389, 310] on button "Next" at bounding box center [394, 309] width 160 height 39
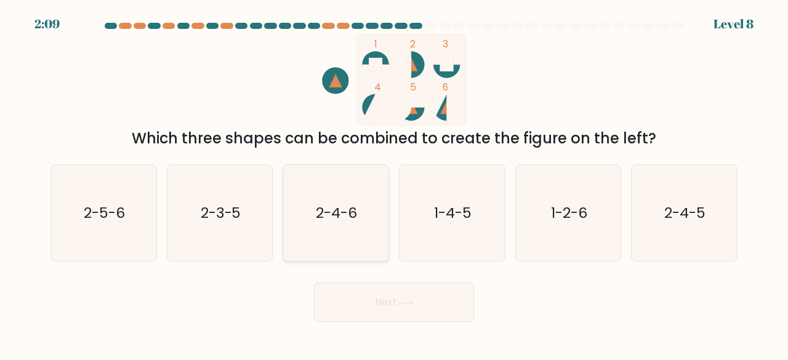
click at [342, 229] on icon "2-4-6" at bounding box center [335, 213] width 97 height 97
click at [394, 183] on input "c. 2-4-6" at bounding box center [394, 181] width 1 height 3
radio input "true"
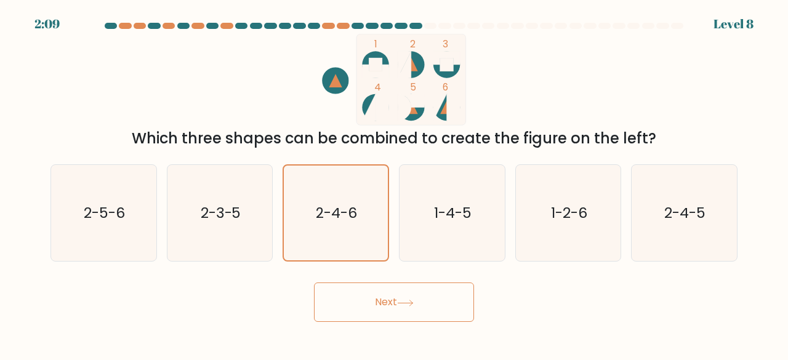
click at [401, 313] on button "Next" at bounding box center [394, 301] width 160 height 39
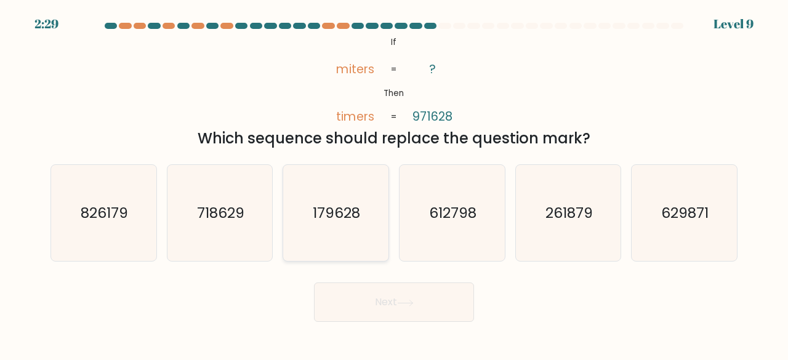
click at [364, 201] on icon "179628" at bounding box center [335, 213] width 97 height 97
click at [394, 183] on input "c. 179628" at bounding box center [394, 181] width 1 height 3
radio input "true"
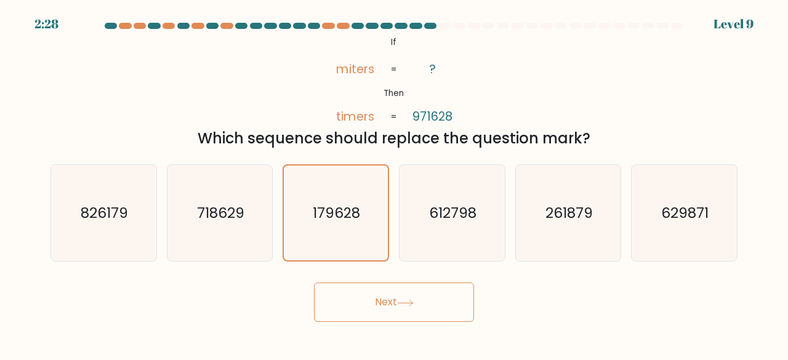
click at [393, 295] on button "Next" at bounding box center [394, 301] width 160 height 39
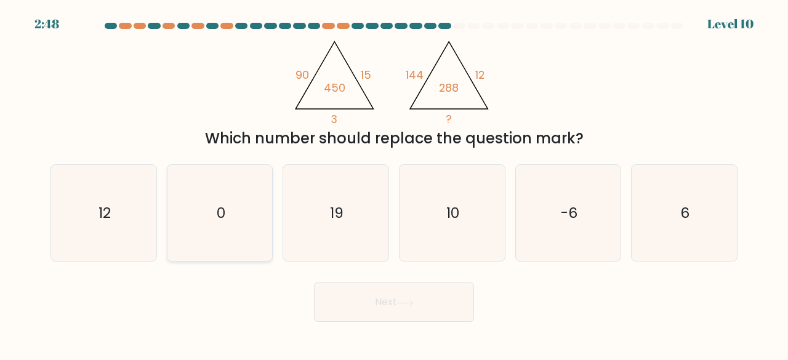
click at [237, 220] on icon "0" at bounding box center [220, 213] width 97 height 97
click at [394, 183] on input "b. 0" at bounding box center [394, 181] width 1 height 3
radio input "true"
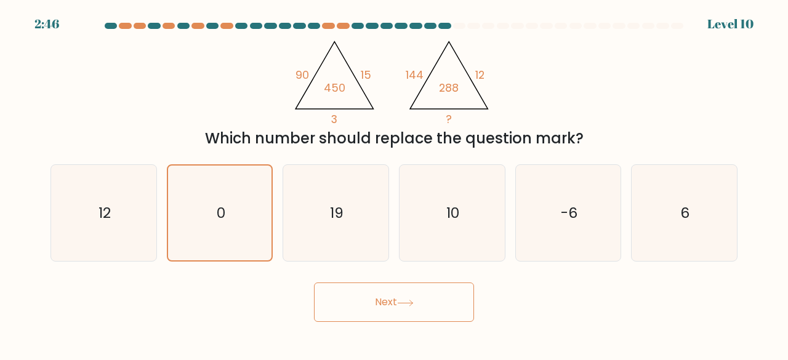
click at [395, 298] on button "Next" at bounding box center [394, 301] width 160 height 39
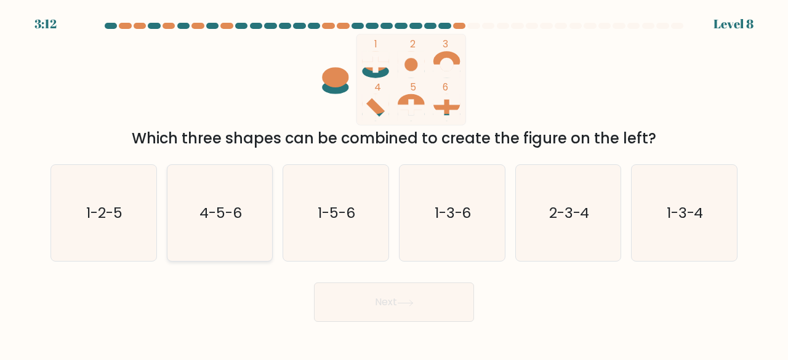
click at [228, 195] on icon "4-5-6" at bounding box center [220, 213] width 97 height 97
click at [394, 183] on input "b. 4-5-6" at bounding box center [394, 181] width 1 height 3
radio input "true"
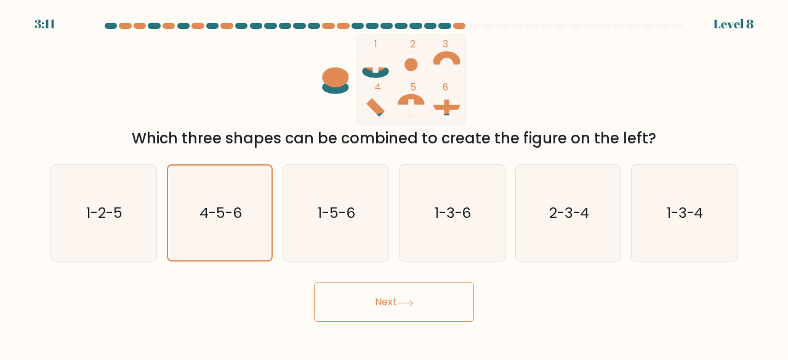
click at [390, 310] on button "Next" at bounding box center [394, 301] width 160 height 39
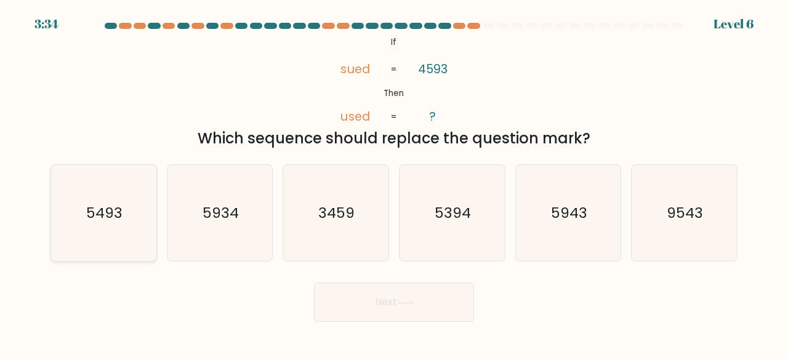
click at [118, 221] on text "5493" at bounding box center [104, 212] width 36 height 20
click at [394, 183] on input "a. 5493" at bounding box center [394, 181] width 1 height 3
radio input "true"
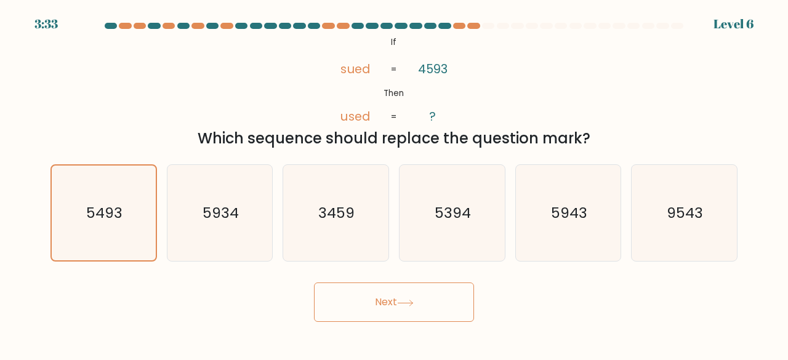
click at [389, 296] on button "Next" at bounding box center [394, 301] width 160 height 39
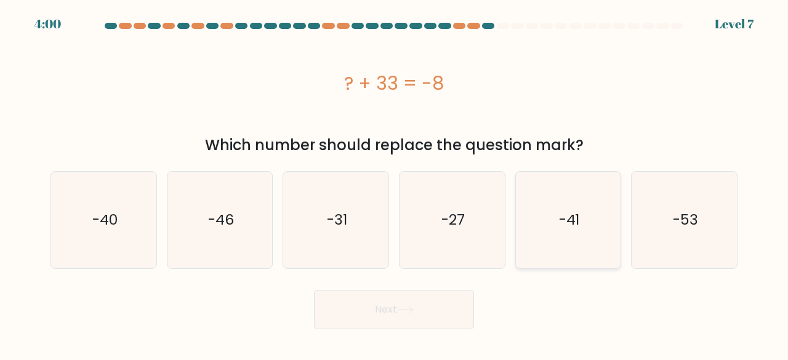
click at [559, 217] on text "-41" at bounding box center [569, 220] width 21 height 20
click at [394, 183] on input "e. -41" at bounding box center [394, 181] width 1 height 3
radio input "true"
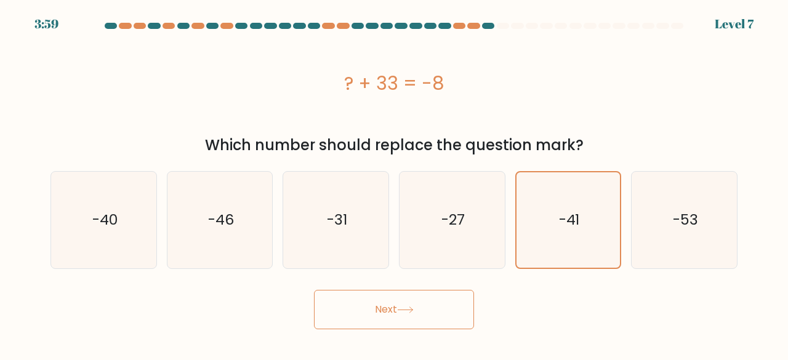
click at [383, 308] on button "Next" at bounding box center [394, 309] width 160 height 39
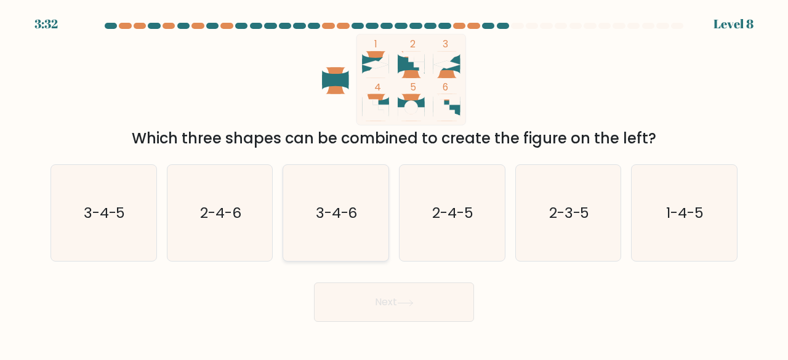
click at [316, 207] on text "3-4-6" at bounding box center [337, 212] width 42 height 20
click at [394, 183] on input "c. 3-4-6" at bounding box center [394, 181] width 1 height 3
radio input "true"
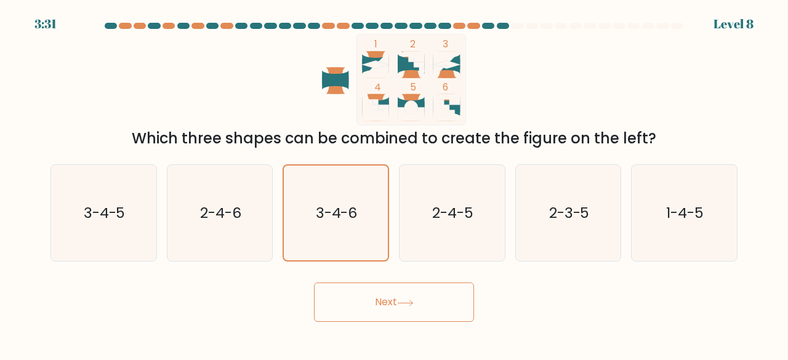
click at [398, 301] on button "Next" at bounding box center [394, 301] width 160 height 39
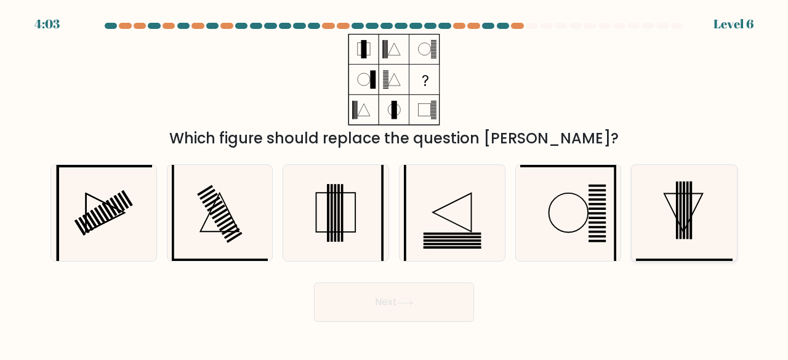
click at [683, 222] on icon at bounding box center [684, 213] width 97 height 97
click at [394, 183] on input "f." at bounding box center [394, 181] width 1 height 3
radio input "true"
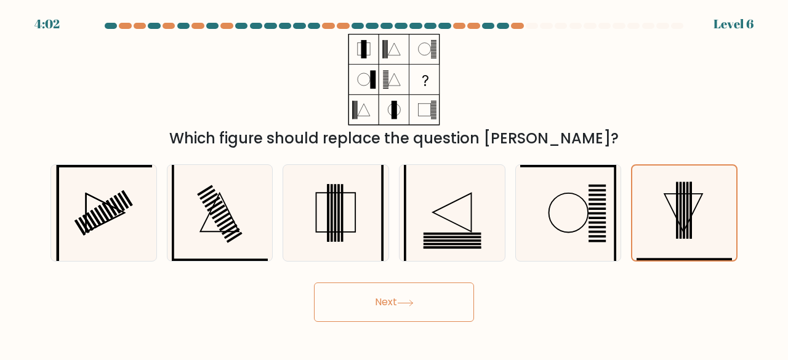
click at [403, 303] on icon at bounding box center [405, 303] width 17 height 7
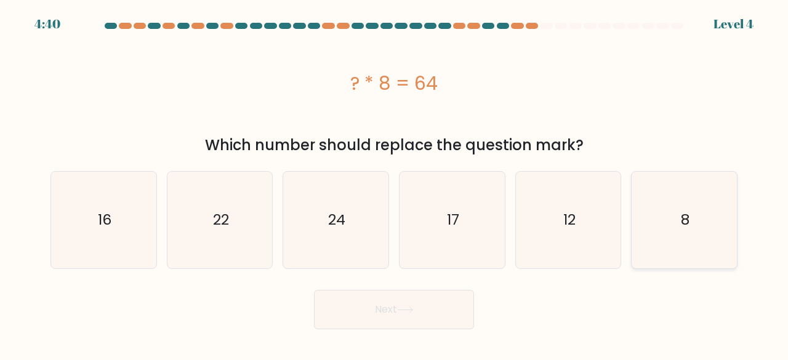
click at [675, 206] on icon "8" at bounding box center [684, 220] width 97 height 97
click at [394, 183] on input "f. 8" at bounding box center [394, 181] width 1 height 3
radio input "true"
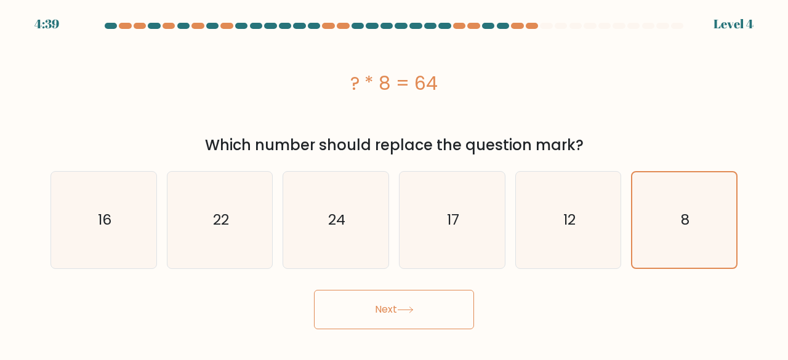
click at [395, 311] on button "Next" at bounding box center [394, 309] width 160 height 39
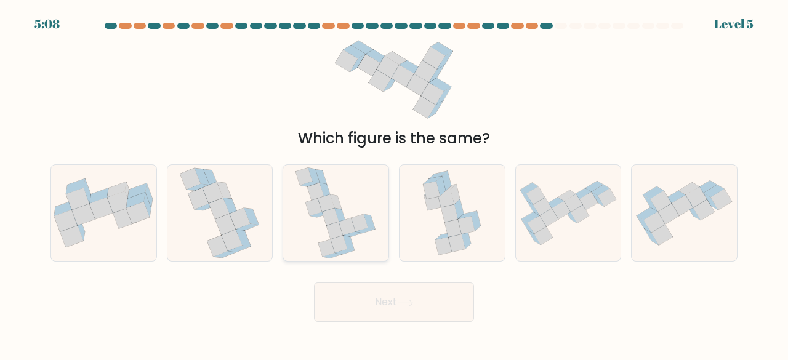
click at [364, 206] on icon at bounding box center [335, 213] width 81 height 97
click at [394, 183] on input "c." at bounding box center [394, 181] width 1 height 3
radio input "true"
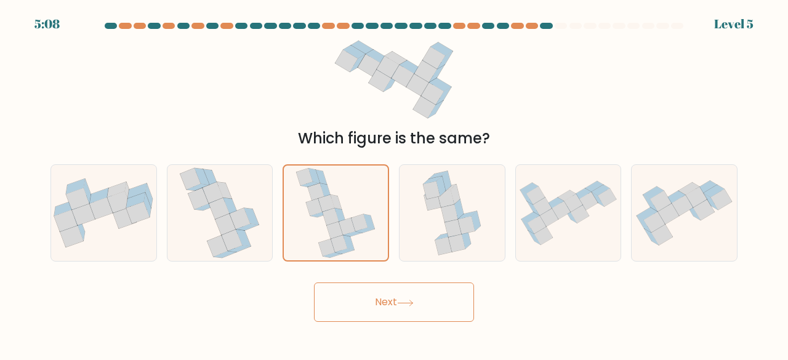
click at [402, 304] on icon at bounding box center [405, 303] width 17 height 7
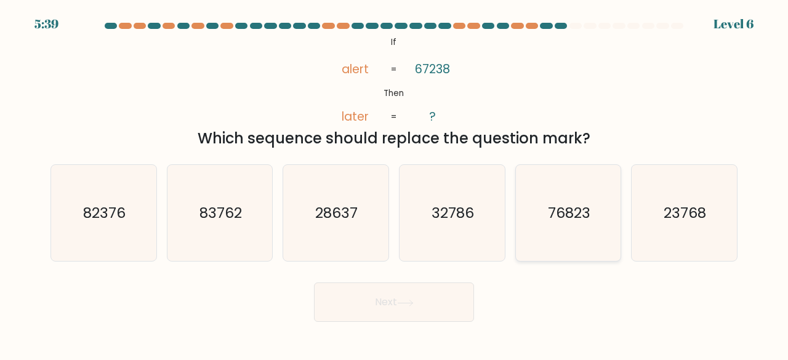
click at [570, 220] on text "76823" at bounding box center [569, 212] width 42 height 20
click at [394, 183] on input "e. 76823" at bounding box center [394, 181] width 1 height 3
radio input "true"
click at [388, 312] on button "Next" at bounding box center [394, 301] width 160 height 39
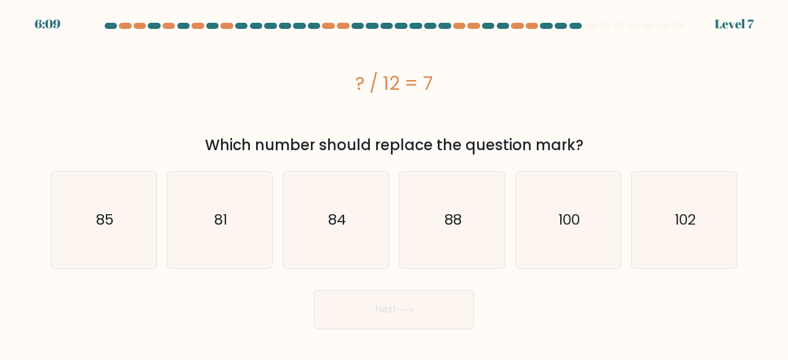
click at [391, 224] on div "c. 84" at bounding box center [336, 220] width 116 height 98
click at [363, 225] on icon "84" at bounding box center [335, 220] width 97 height 97
click at [394, 183] on input "c. 84" at bounding box center [394, 181] width 1 height 3
radio input "true"
click at [407, 321] on button "Next" at bounding box center [394, 309] width 160 height 39
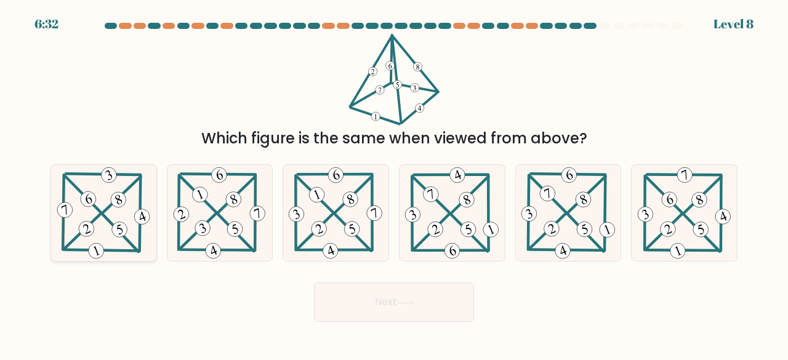
click at [126, 201] on 464 at bounding box center [119, 200] width 20 height 20
click at [394, 183] on input "a." at bounding box center [394, 181] width 1 height 3
radio input "true"
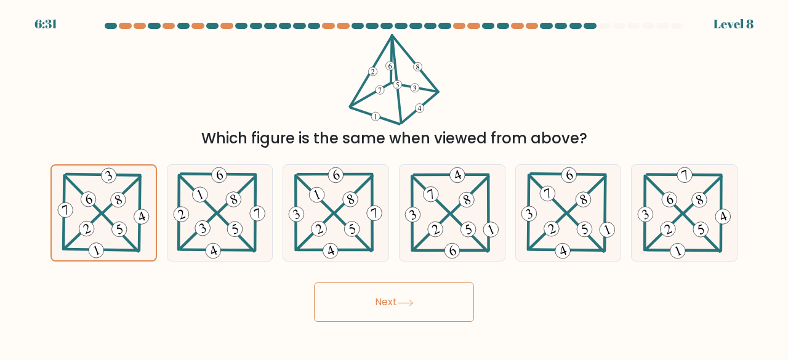
click at [377, 294] on button "Next" at bounding box center [394, 301] width 160 height 39
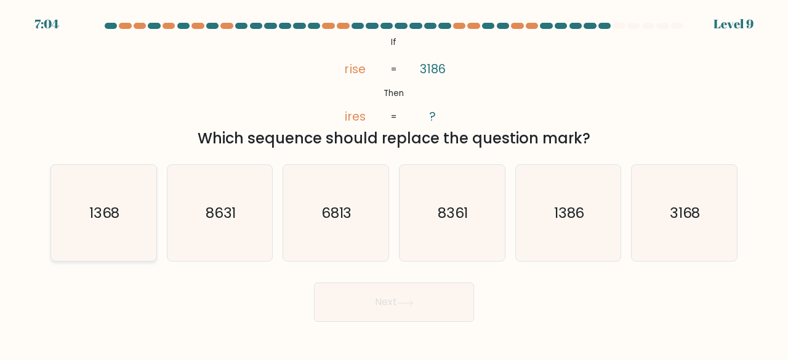
click at [88, 215] on icon "1368" at bounding box center [103, 213] width 97 height 97
click at [394, 183] on input "a. 1368" at bounding box center [394, 181] width 1 height 3
radio input "true"
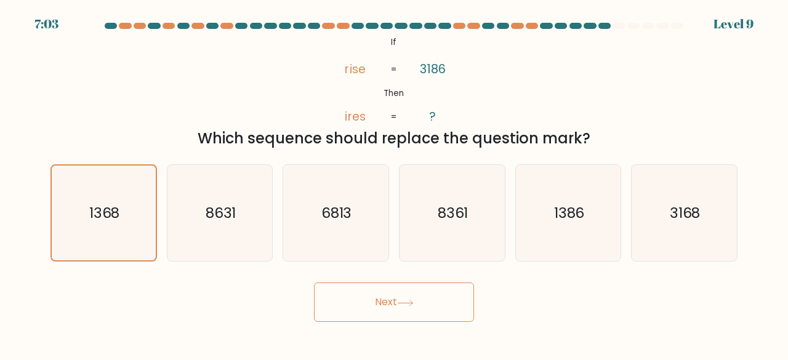
click at [385, 306] on button "Next" at bounding box center [394, 301] width 160 height 39
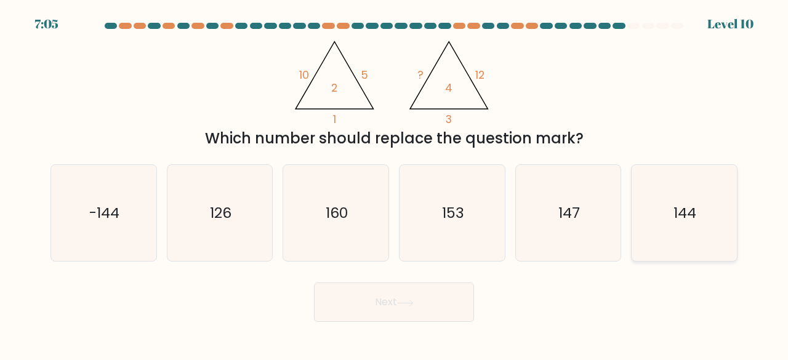
drag, startPoint x: 679, startPoint y: 210, endPoint x: 677, endPoint y: 217, distance: 7.6
click at [679, 211] on text "144" at bounding box center [685, 212] width 23 height 20
click at [394, 183] on input "f. 144" at bounding box center [394, 181] width 1 height 3
radio input "true"
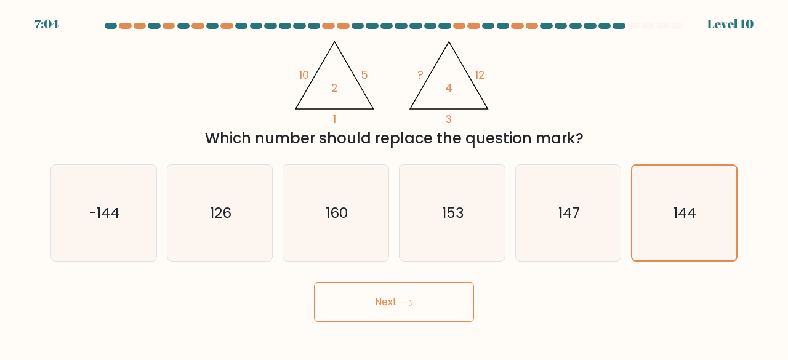
click at [418, 303] on button "Next" at bounding box center [394, 301] width 160 height 39
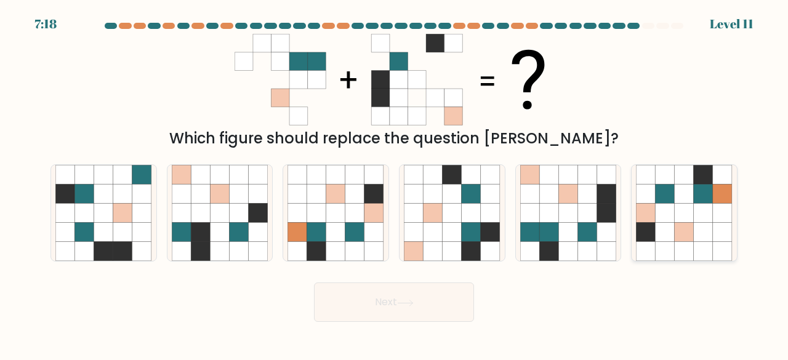
click at [683, 198] on icon at bounding box center [683, 193] width 19 height 19
click at [394, 183] on input "f." at bounding box center [394, 181] width 1 height 3
radio input "true"
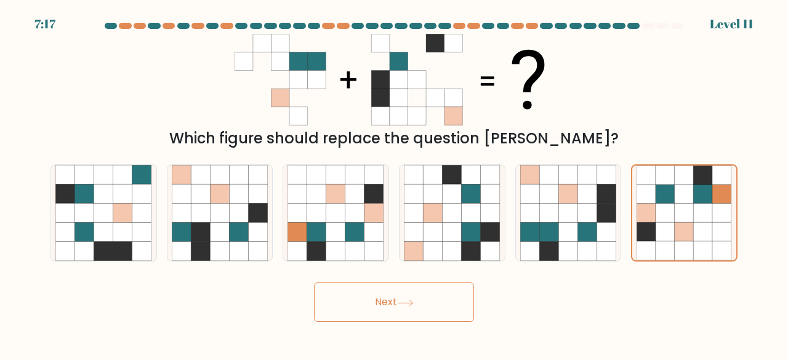
click at [402, 305] on icon at bounding box center [405, 303] width 17 height 7
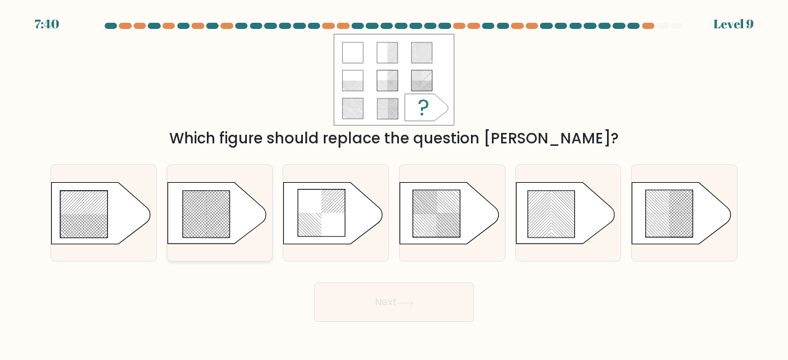
click at [206, 220] on icon at bounding box center [206, 214] width 47 height 47
click at [394, 183] on input "b." at bounding box center [394, 181] width 1 height 3
radio input "true"
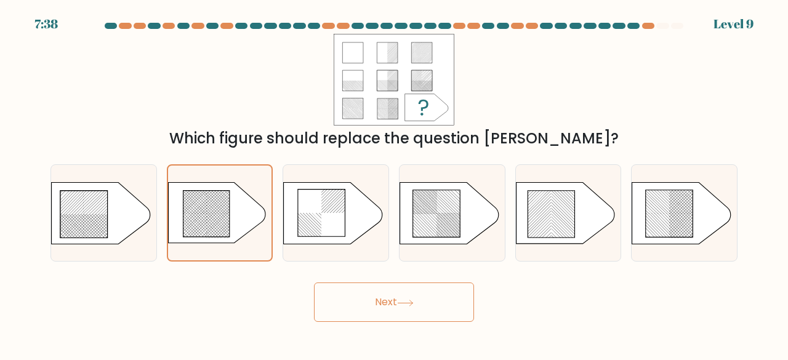
click at [390, 294] on button "Next" at bounding box center [394, 301] width 160 height 39
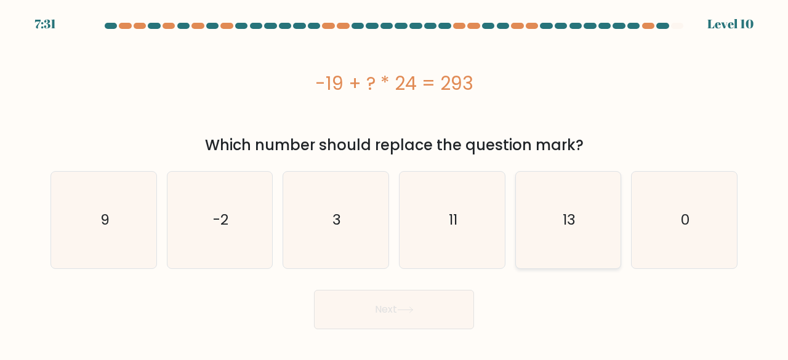
click at [554, 217] on icon "13" at bounding box center [568, 220] width 97 height 97
click at [394, 183] on input "e. 13" at bounding box center [394, 181] width 1 height 3
radio input "true"
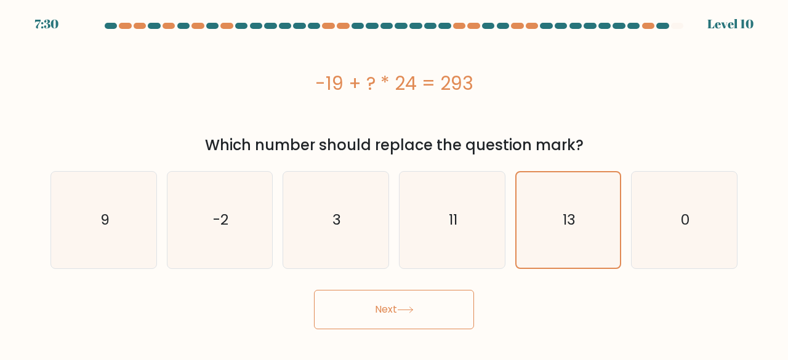
click at [412, 310] on icon at bounding box center [405, 310] width 15 height 6
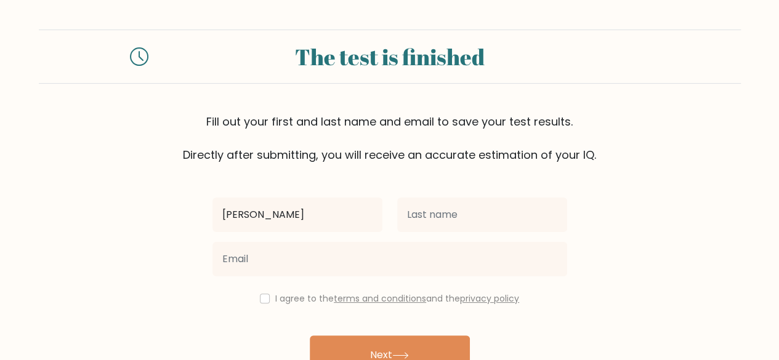
type input "[PERSON_NAME]"
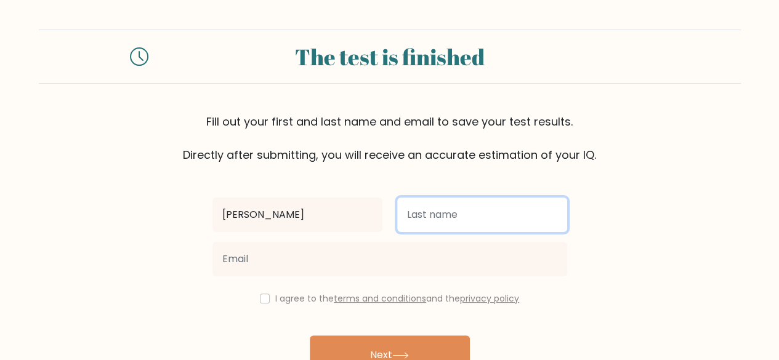
drag, startPoint x: 468, startPoint y: 214, endPoint x: 460, endPoint y: 201, distance: 14.9
click at [463, 207] on input "text" at bounding box center [482, 215] width 170 height 34
type input "MANATAD"
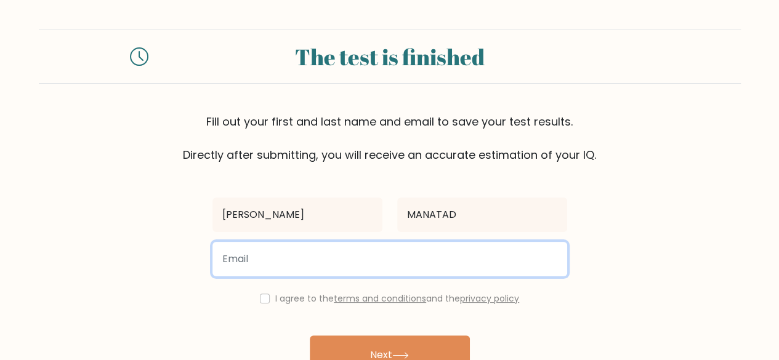
click at [290, 269] on input "email" at bounding box center [389, 259] width 354 height 34
type input "[EMAIL_ADDRESS][DOMAIN_NAME]"
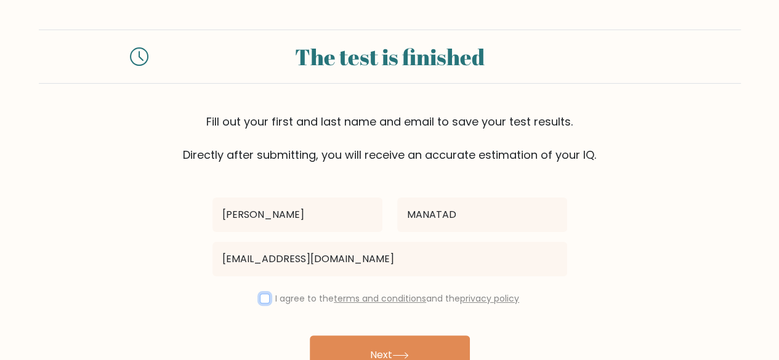
click at [264, 298] on input "checkbox" at bounding box center [265, 299] width 10 height 10
checkbox input "true"
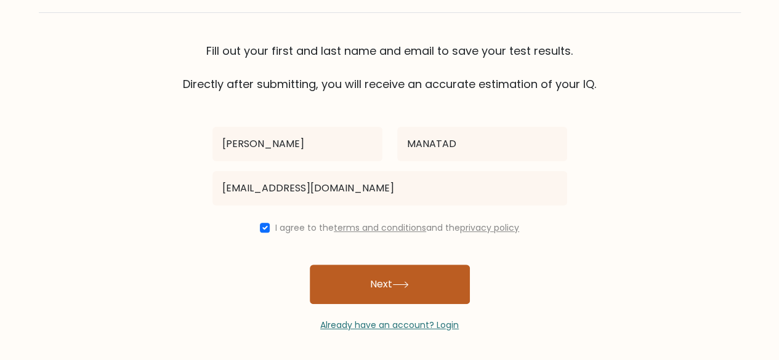
click at [384, 278] on button "Next" at bounding box center [390, 284] width 160 height 39
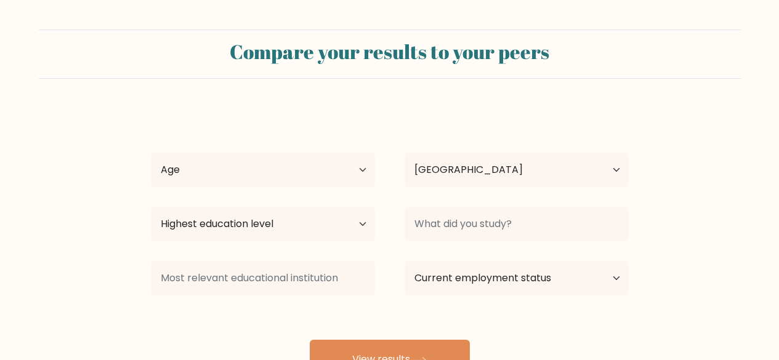
select select "PH"
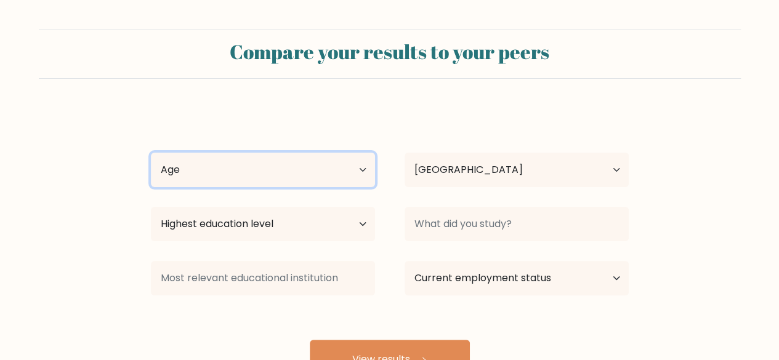
click at [350, 174] on select "Age Under [DEMOGRAPHIC_DATA] [DEMOGRAPHIC_DATA] [DEMOGRAPHIC_DATA] [DEMOGRAPHIC…" at bounding box center [263, 170] width 224 height 34
select select "25_34"
click at [151, 153] on select "Age Under [DEMOGRAPHIC_DATA] [DEMOGRAPHIC_DATA] [DEMOGRAPHIC_DATA] [DEMOGRAPHIC…" at bounding box center [263, 170] width 224 height 34
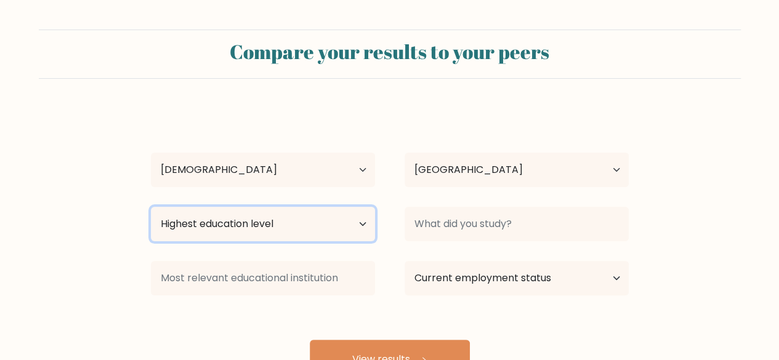
click at [343, 219] on select "Highest education level No schooling Primary Lower Secondary Upper Secondary Oc…" at bounding box center [263, 224] width 224 height 34
select select "bachelors_degree"
click at [151, 207] on select "Highest education level No schooling Primary Lower Secondary Upper Secondary Oc…" at bounding box center [263, 224] width 224 height 34
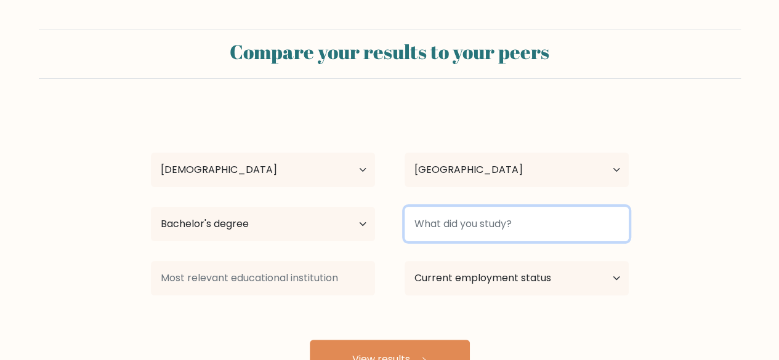
click at [514, 223] on input at bounding box center [516, 224] width 224 height 34
type input "B"
type input "i"
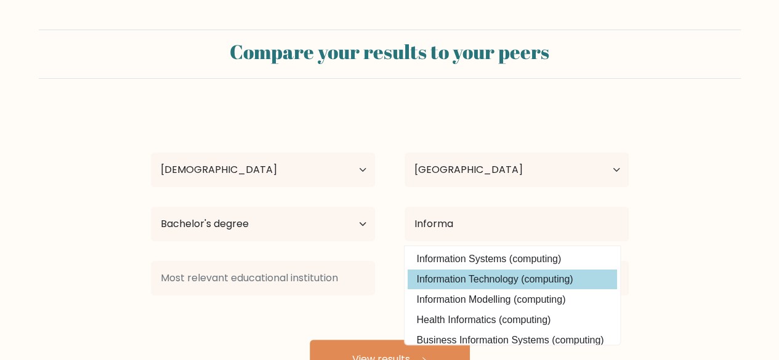
click at [499, 275] on div "[PERSON_NAME] Age Under [DEMOGRAPHIC_DATA] [DEMOGRAPHIC_DATA] [DEMOGRAPHIC_DATA…" at bounding box center [389, 243] width 492 height 271
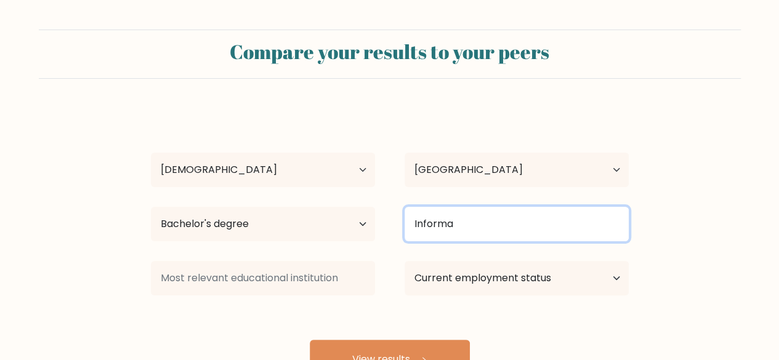
click at [474, 223] on input "Informa" at bounding box center [516, 224] width 224 height 34
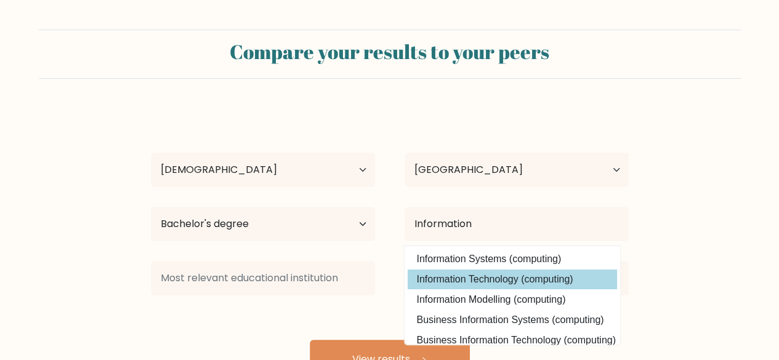
click at [504, 276] on div "[PERSON_NAME] Age Under [DEMOGRAPHIC_DATA] [DEMOGRAPHIC_DATA] [DEMOGRAPHIC_DATA…" at bounding box center [389, 243] width 492 height 271
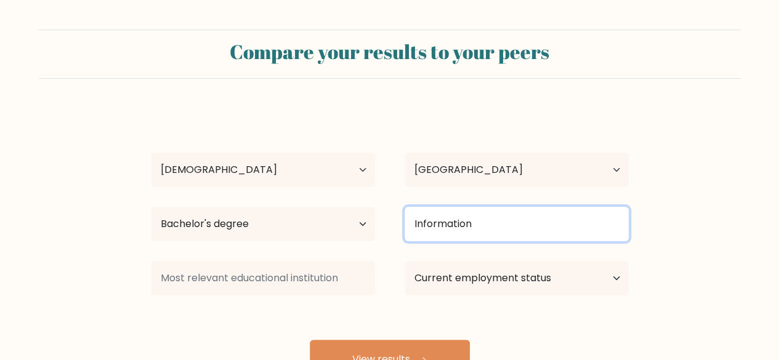
click at [511, 233] on input "Information" at bounding box center [516, 224] width 224 height 34
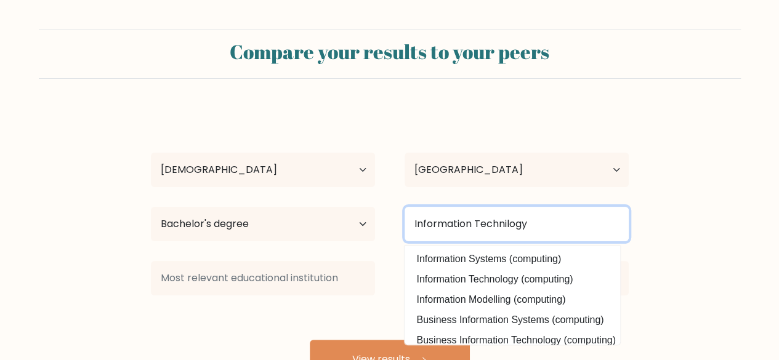
click at [505, 223] on input "Information Technilogy" at bounding box center [516, 224] width 224 height 34
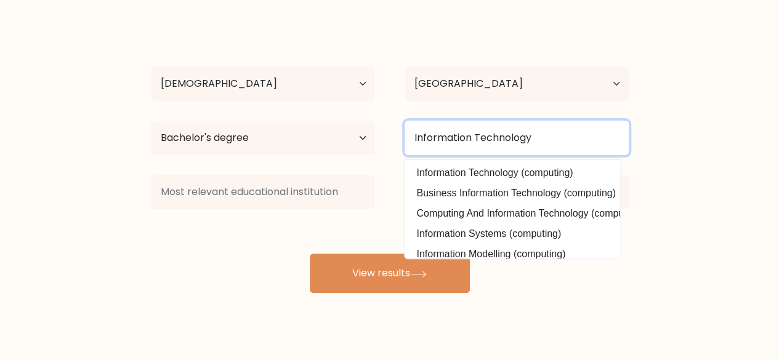
scroll to position [106, 0]
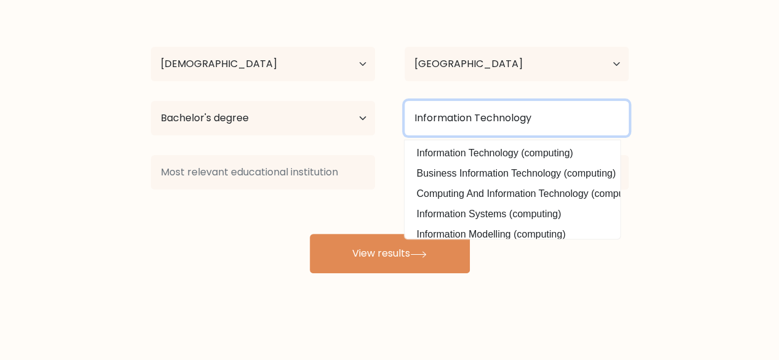
type input "Information Technology"
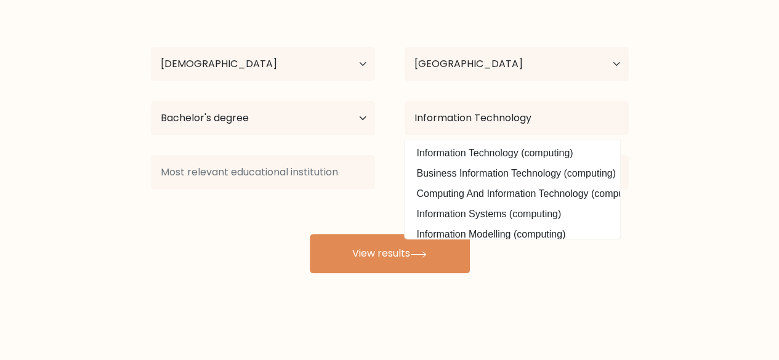
click at [367, 198] on div "[PERSON_NAME] Age Under [DEMOGRAPHIC_DATA] [DEMOGRAPHIC_DATA] [DEMOGRAPHIC_DATA…" at bounding box center [389, 137] width 492 height 271
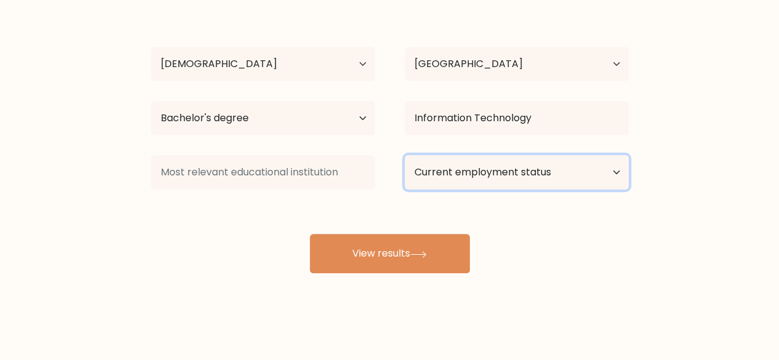
click at [610, 176] on select "Current employment status Employed Student Retired Other / prefer not to answer" at bounding box center [516, 172] width 224 height 34
select select "other"
click at [404, 155] on select "Current employment status Employed Student Retired Other / prefer not to answer" at bounding box center [516, 172] width 224 height 34
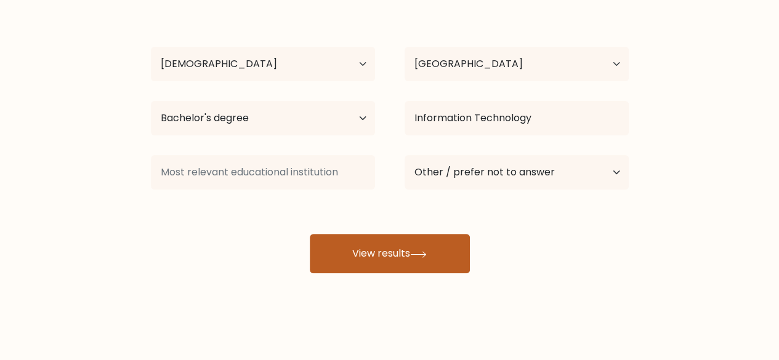
click at [419, 254] on icon at bounding box center [418, 254] width 17 height 7
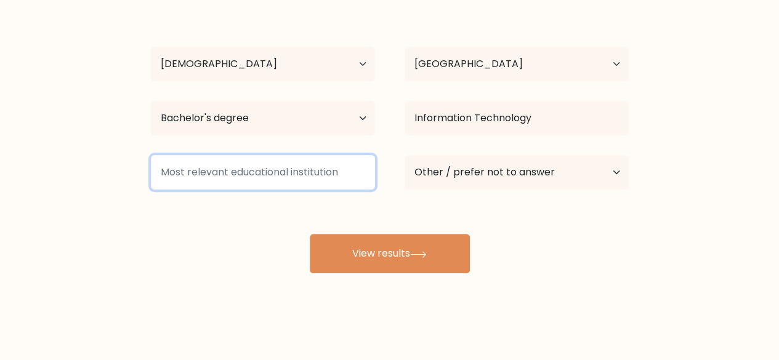
click at [254, 166] on input at bounding box center [263, 172] width 224 height 34
click at [284, 168] on input at bounding box center [263, 172] width 224 height 34
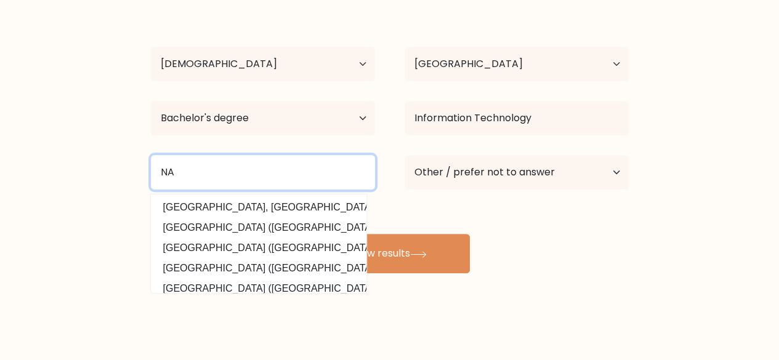
type input "N"
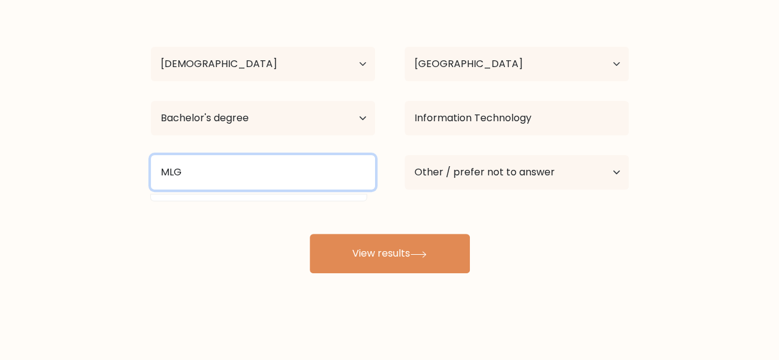
type input "MLG"
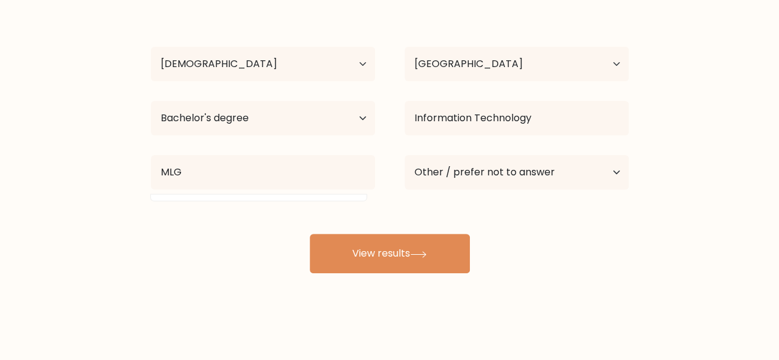
click at [122, 233] on form "Compare your results to your peers [PERSON_NAME] Age Under [DEMOGRAPHIC_DATA] […" at bounding box center [389, 99] width 779 height 350
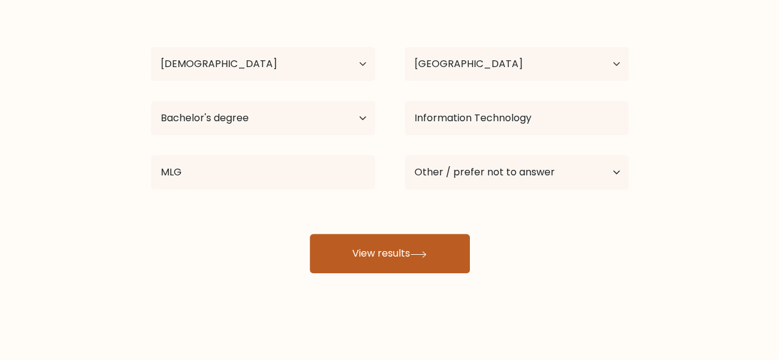
click at [422, 263] on button "View results" at bounding box center [390, 253] width 160 height 39
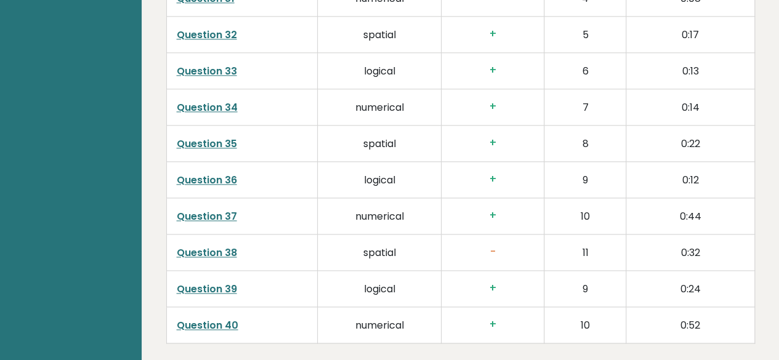
scroll to position [3203, 0]
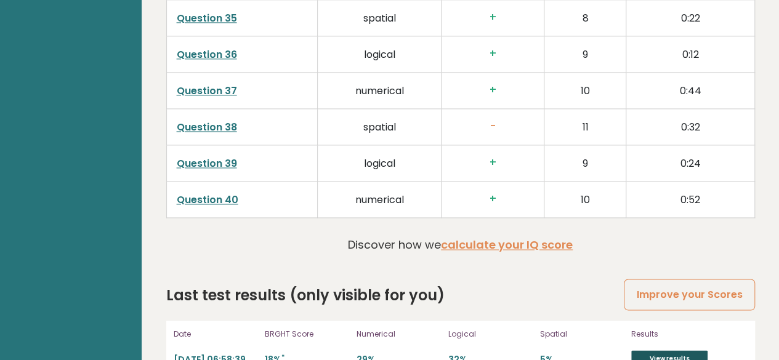
click at [665, 350] on link "View results" at bounding box center [669, 358] width 76 height 16
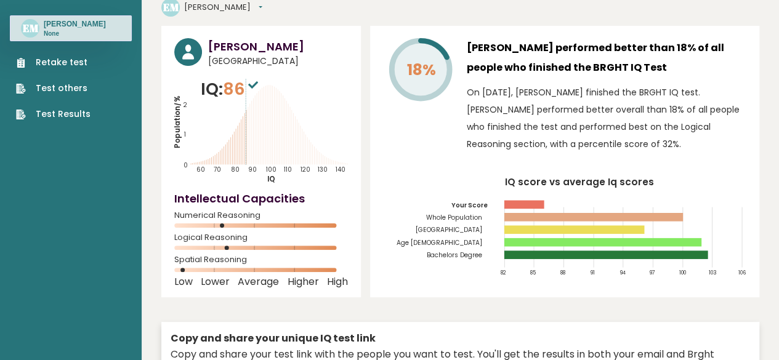
scroll to position [0, 0]
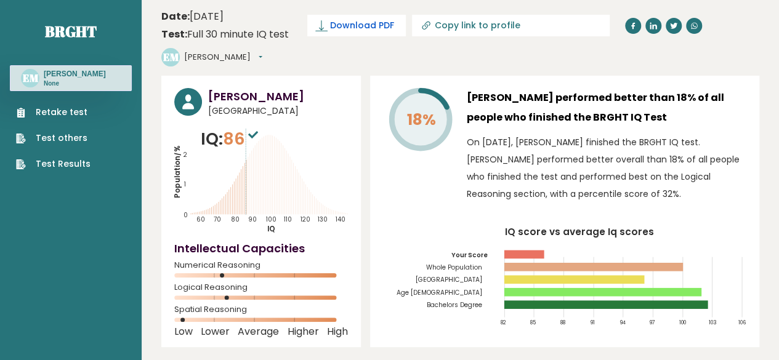
click at [382, 27] on span "Download PDF" at bounding box center [362, 25] width 64 height 13
